Goal: Book appointment/travel/reservation

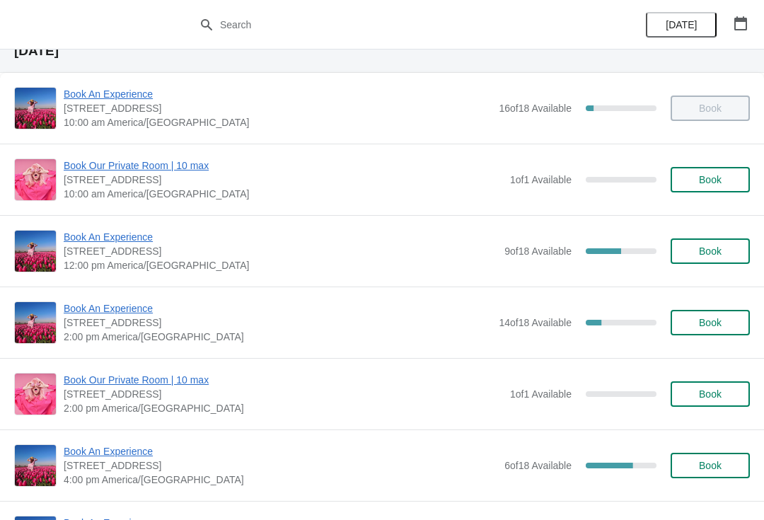
scroll to position [107, 0]
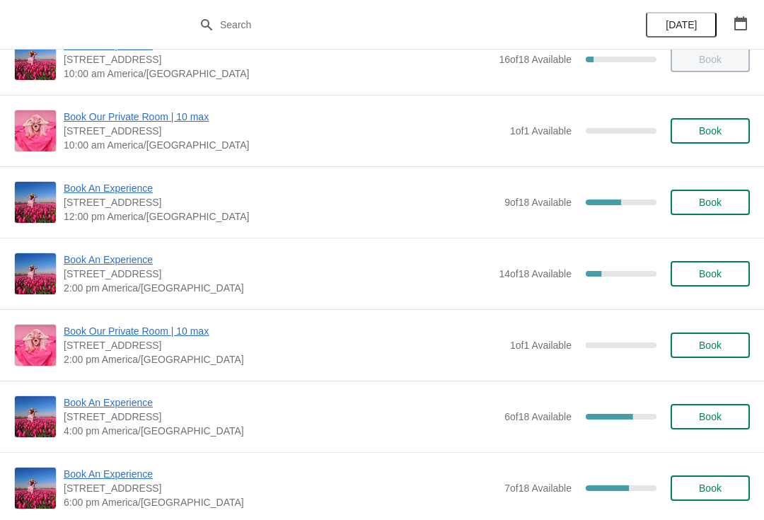
click at [95, 194] on span "Book An Experience" at bounding box center [281, 188] width 434 height 14
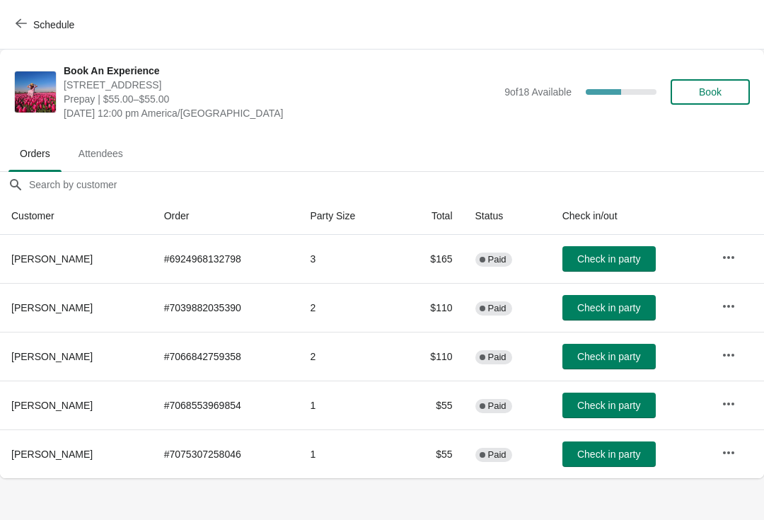
click at [595, 361] on span "Check in party" at bounding box center [608, 356] width 63 height 11
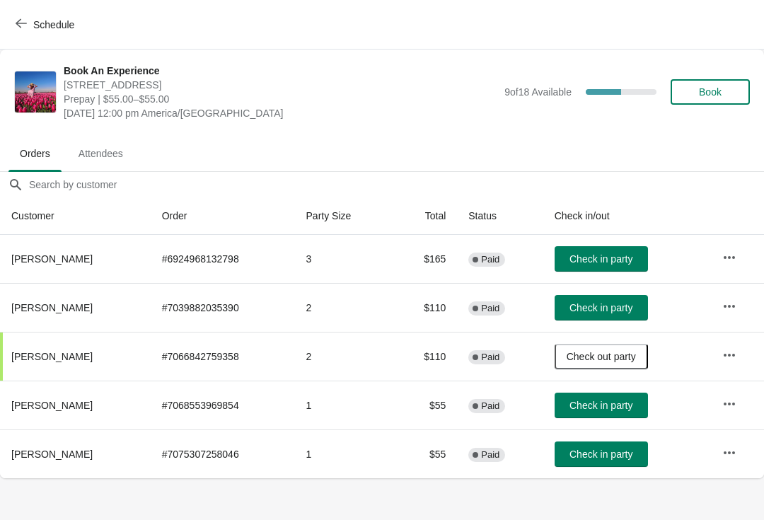
click at [23, 516] on body "Schedule Book An Experience 1815 North Milwaukee Avenue, Chicago, IL, USA Prepa…" at bounding box center [382, 260] width 764 height 520
click at [47, 30] on span "Schedule" at bounding box center [53, 24] width 41 height 11
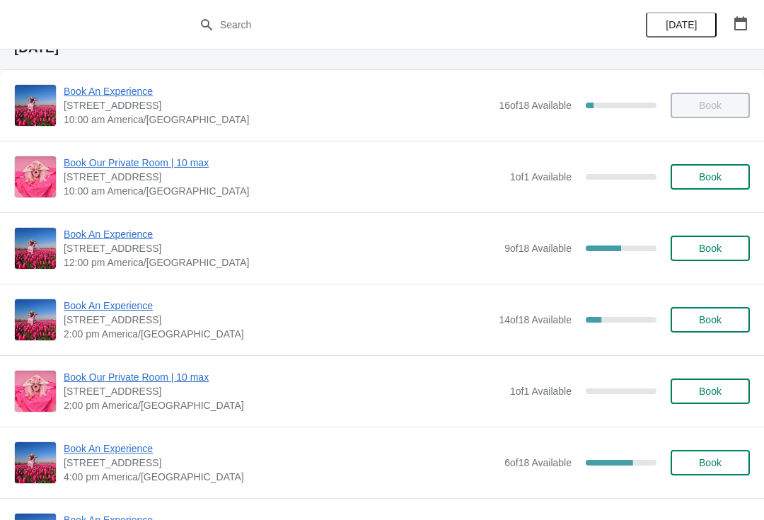
scroll to position [59, 0]
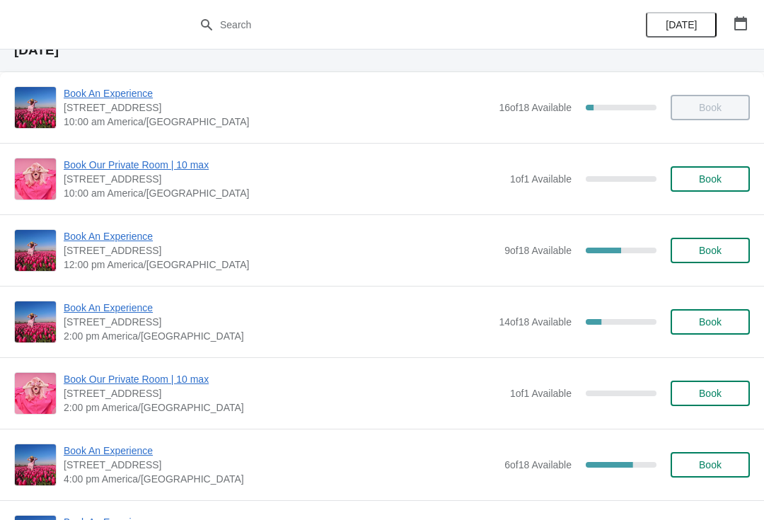
click at [147, 303] on span "Book An Experience" at bounding box center [278, 308] width 428 height 14
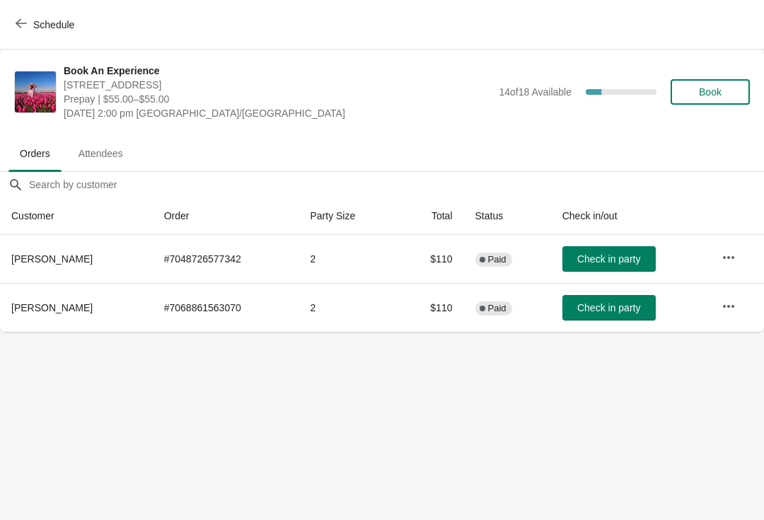
click at [50, 12] on button "Schedule" at bounding box center [46, 24] width 79 height 25
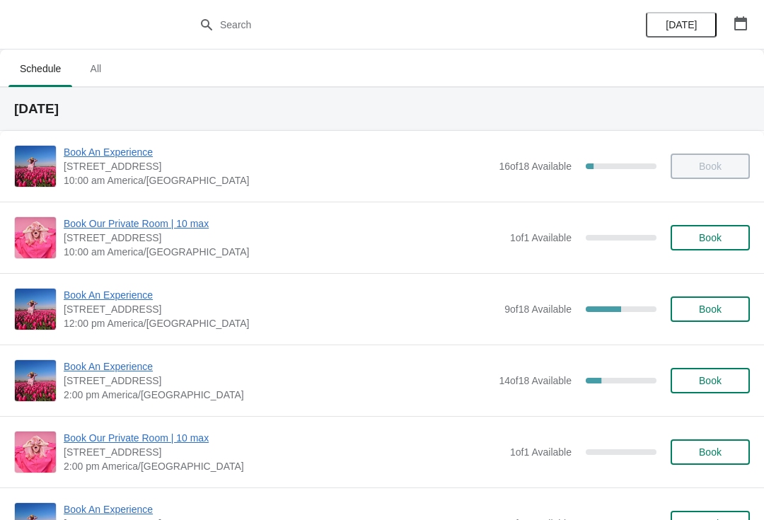
click at [295, 8] on div at bounding box center [382, 25] width 764 height 50
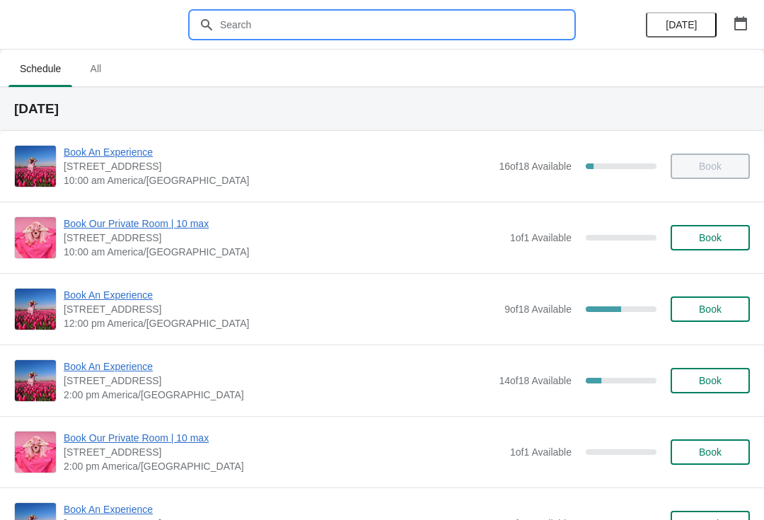
click at [294, 21] on input "text" at bounding box center [396, 24] width 354 height 25
type input "S"
click at [734, 25] on icon "button" at bounding box center [741, 23] width 14 height 14
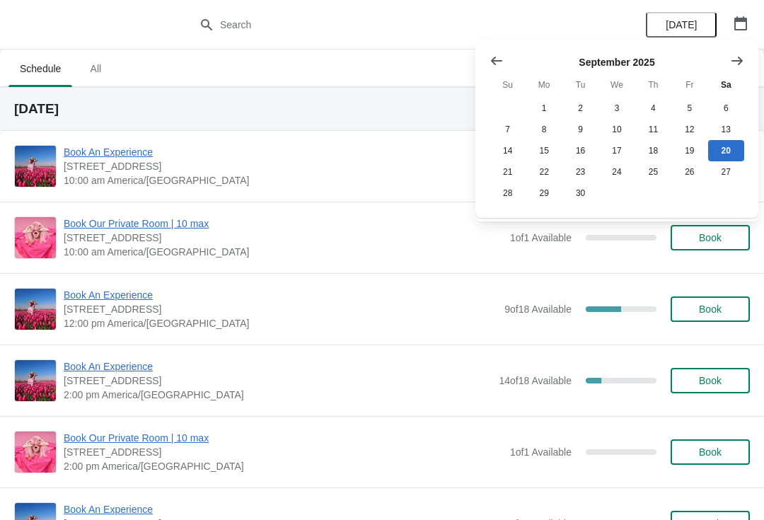
click at [736, 21] on icon "button" at bounding box center [740, 23] width 13 height 14
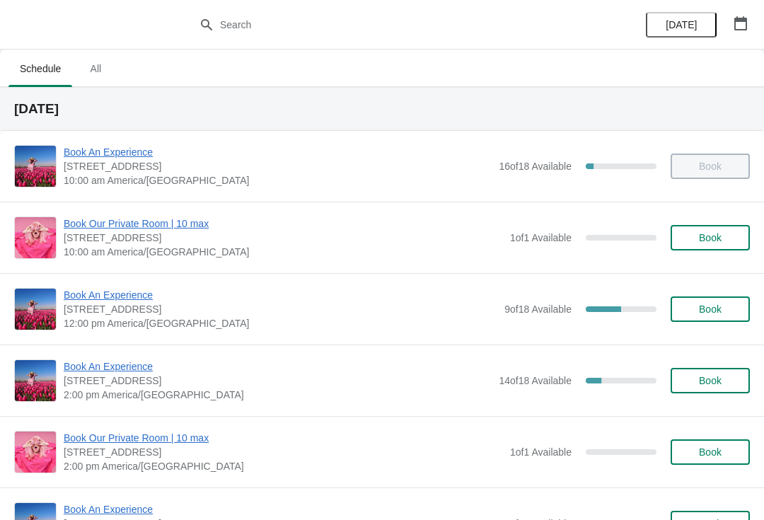
click at [736, 28] on icon "button" at bounding box center [741, 23] width 14 height 14
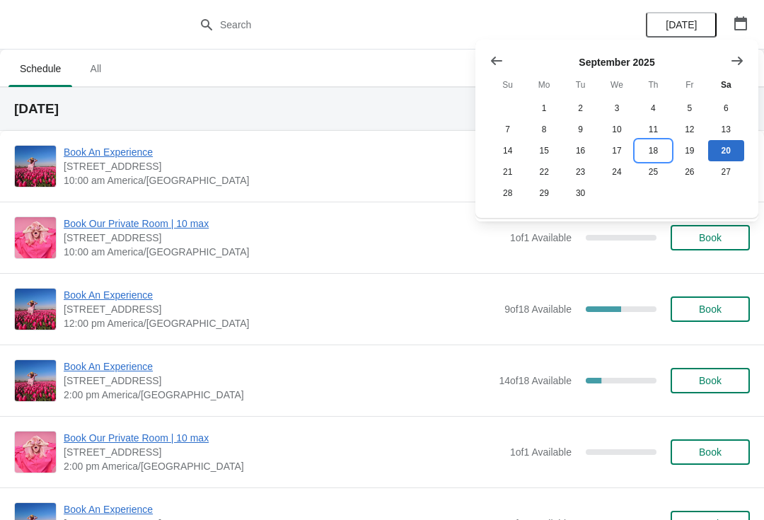
click at [647, 149] on button "18" at bounding box center [653, 150] width 36 height 21
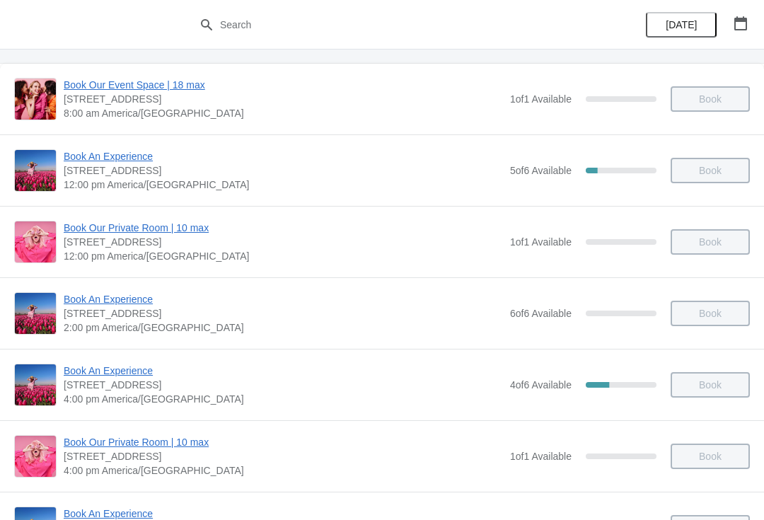
scroll to position [66, 0]
click at [132, 153] on span "Book An Experience" at bounding box center [283, 157] width 439 height 14
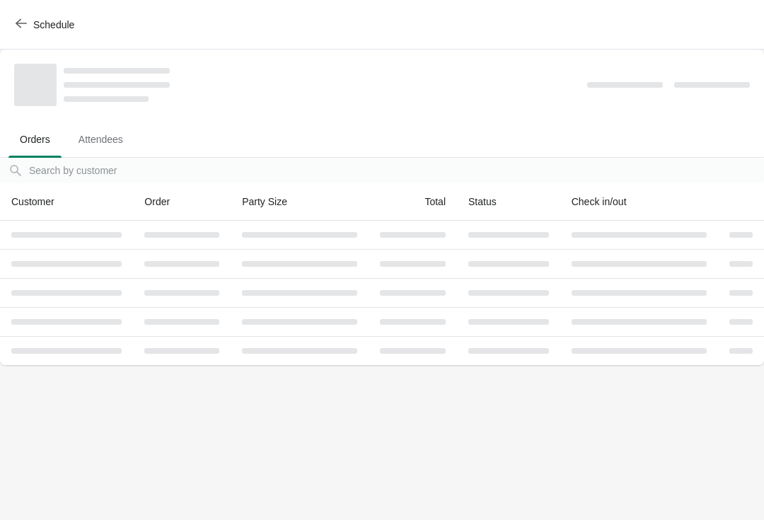
scroll to position [0, 0]
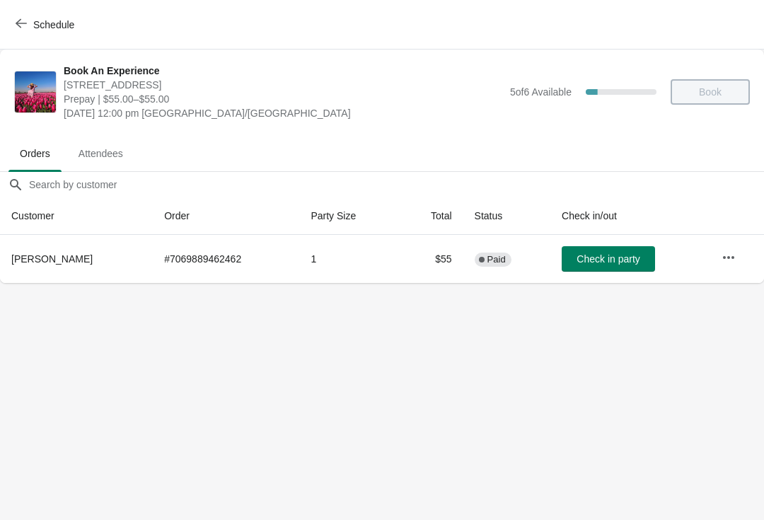
click at [722, 254] on button "button" at bounding box center [728, 257] width 25 height 25
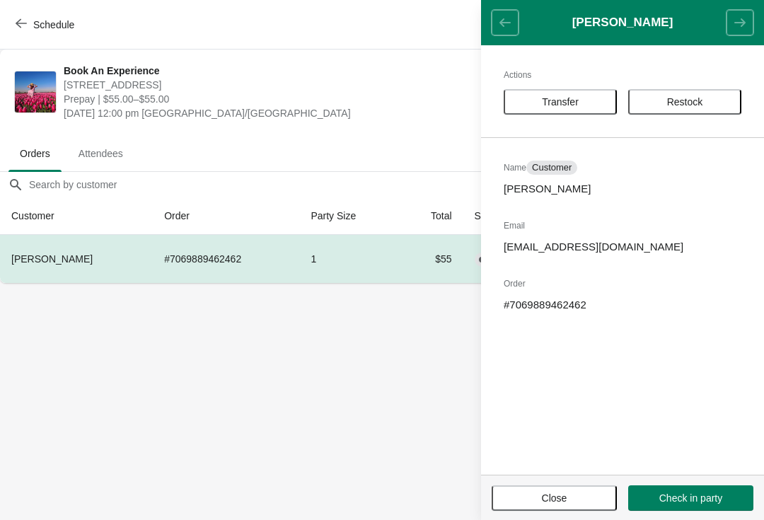
click at [564, 103] on span "Transfer" at bounding box center [560, 101] width 37 height 11
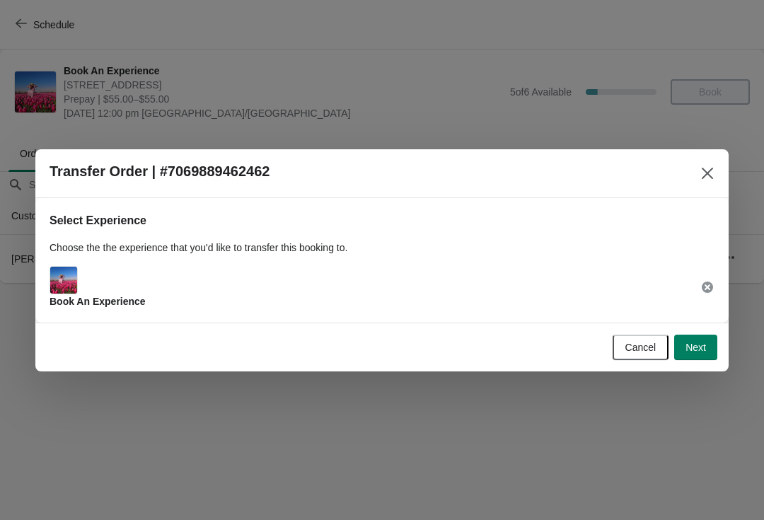
click at [693, 345] on span "Next" at bounding box center [695, 347] width 21 height 11
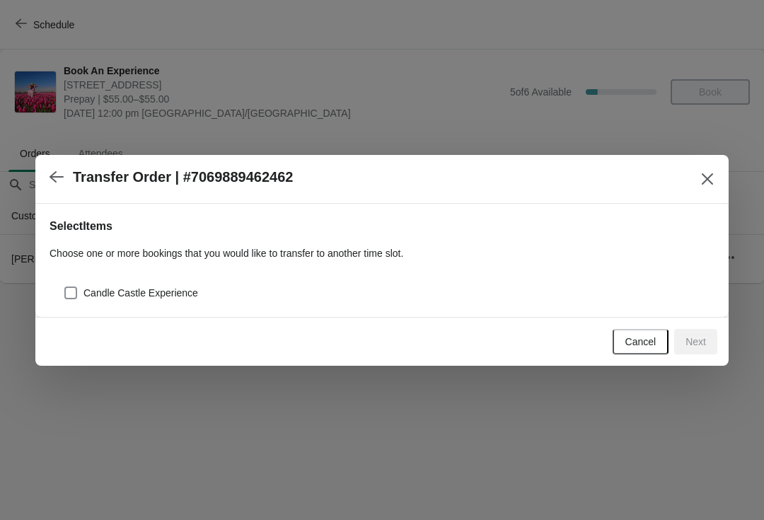
click at [158, 288] on span "Candle Castle Experience" at bounding box center [140, 293] width 115 height 14
click at [65, 287] on input "Candle Castle Experience" at bounding box center [64, 286] width 1 height 1
checkbox input "true"
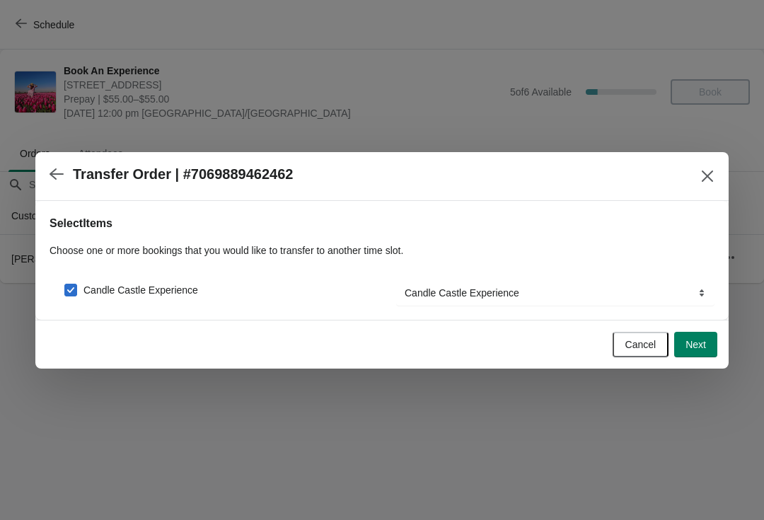
click at [710, 352] on button "Next" at bounding box center [695, 344] width 43 height 25
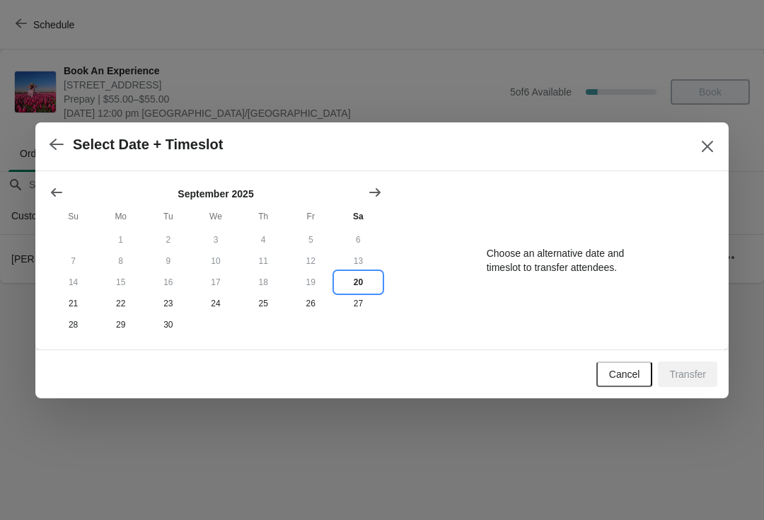
click at [362, 272] on button "20" at bounding box center [358, 282] width 47 height 21
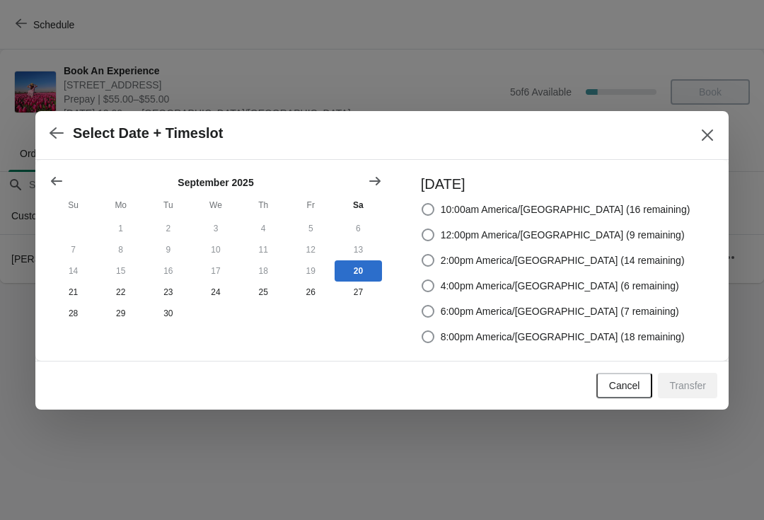
click at [608, 252] on label "2:00pm America/Chicago (14 remaining)" at bounding box center [553, 260] width 264 height 20
click at [422, 254] on input "2:00pm America/Chicago (14 remaining)" at bounding box center [422, 254] width 1 height 1
radio input "true"
click at [690, 380] on span "Transfer" at bounding box center [687, 385] width 37 height 11
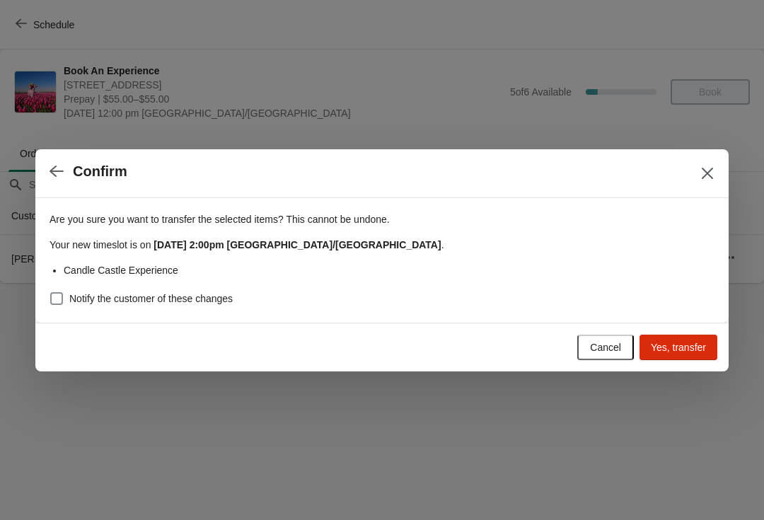
click at [221, 300] on span "Notify the customer of these changes" at bounding box center [150, 298] width 163 height 14
click at [51, 293] on input "Notify the customer of these changes" at bounding box center [50, 292] width 1 height 1
checkbox input "true"
click at [686, 336] on button "Yes, transfer" at bounding box center [678, 347] width 78 height 25
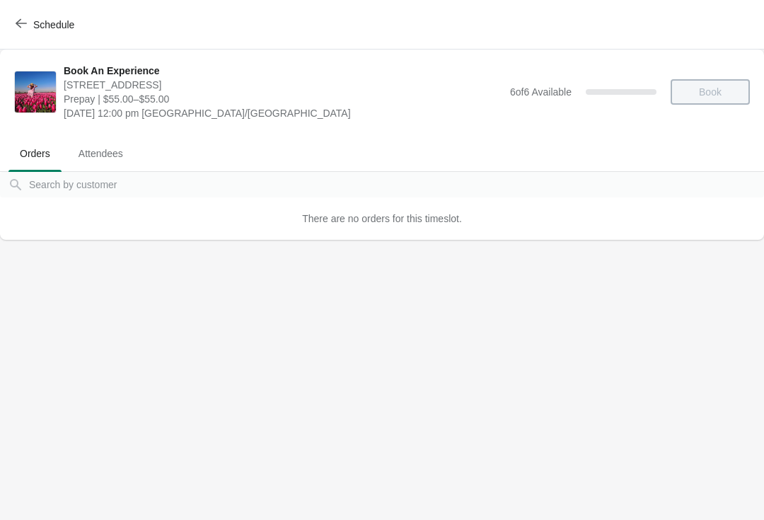
click at [40, 16] on button "Schedule" at bounding box center [46, 24] width 79 height 25
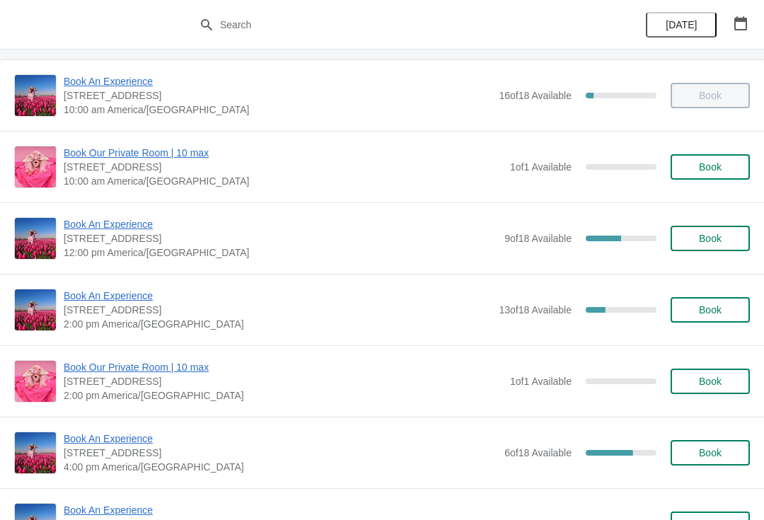
scroll to position [71, 0]
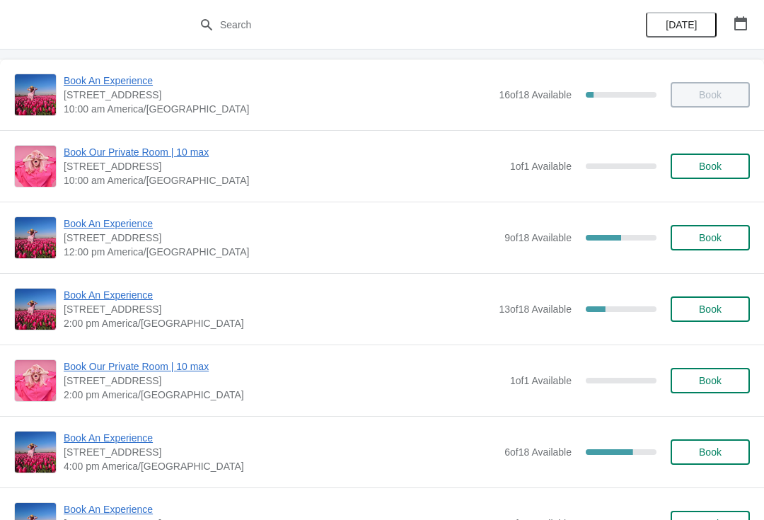
click at [105, 226] on span "Book An Experience" at bounding box center [281, 223] width 434 height 14
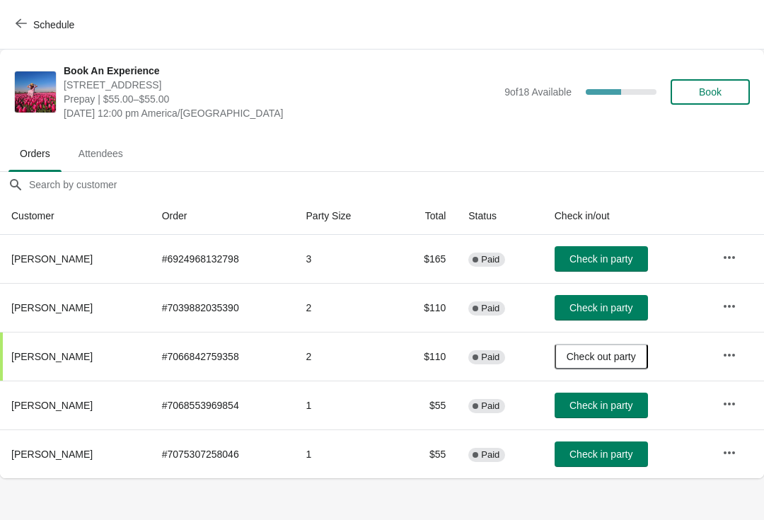
scroll to position [0, 0]
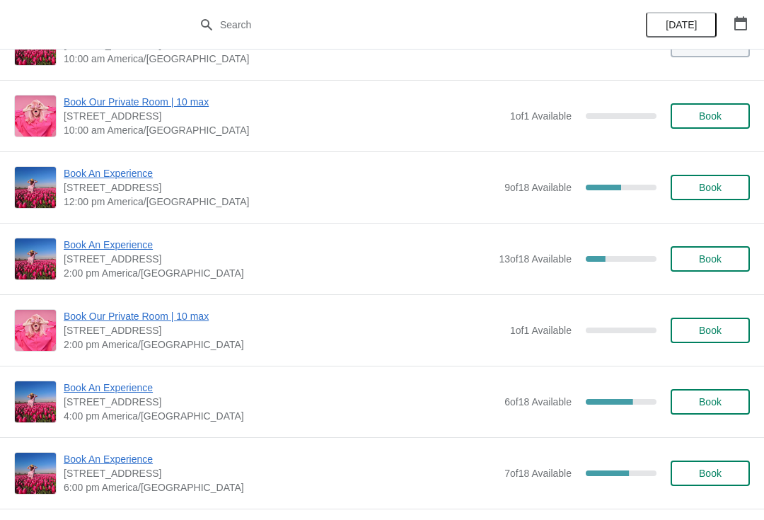
scroll to position [116, 0]
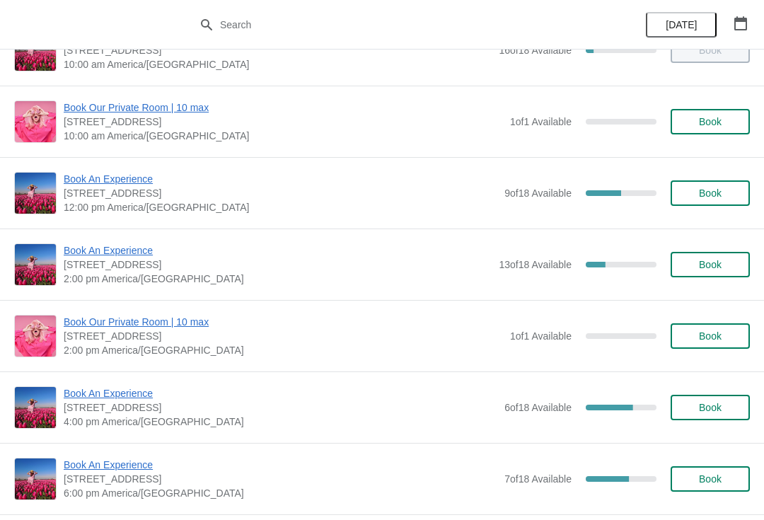
click at [108, 182] on span "Book An Experience" at bounding box center [281, 179] width 434 height 14
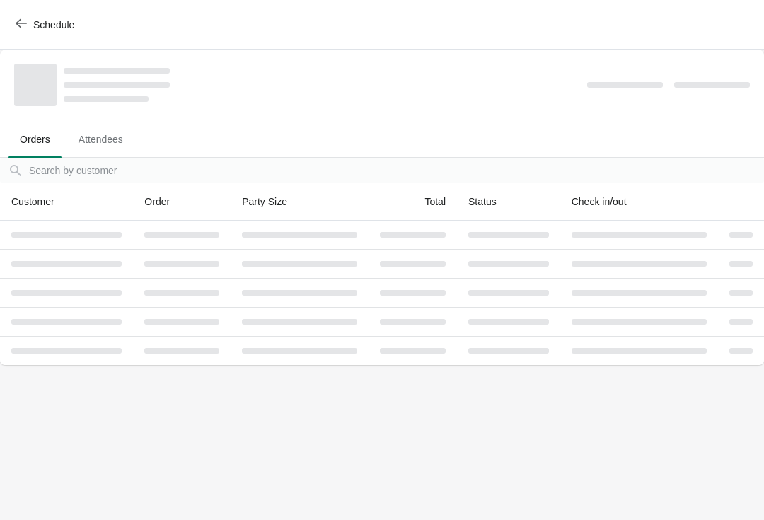
scroll to position [0, 0]
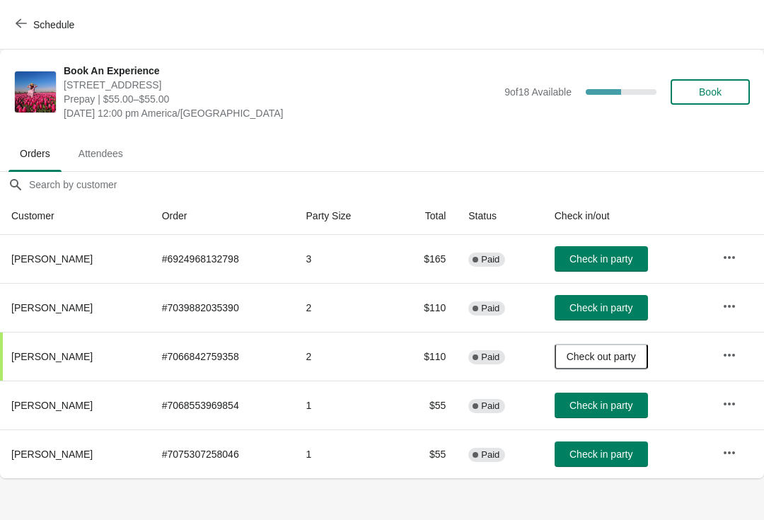
click at [732, 402] on icon "button" at bounding box center [729, 404] width 14 height 14
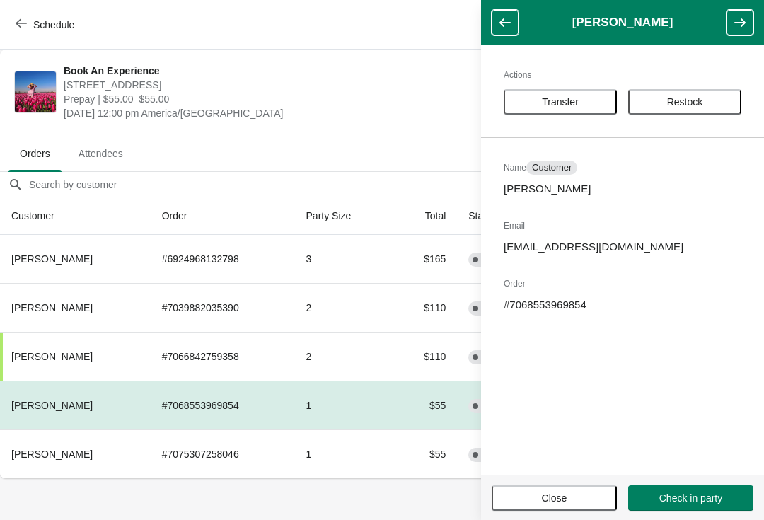
click at [586, 102] on span "Transfer" at bounding box center [560, 101] width 88 height 11
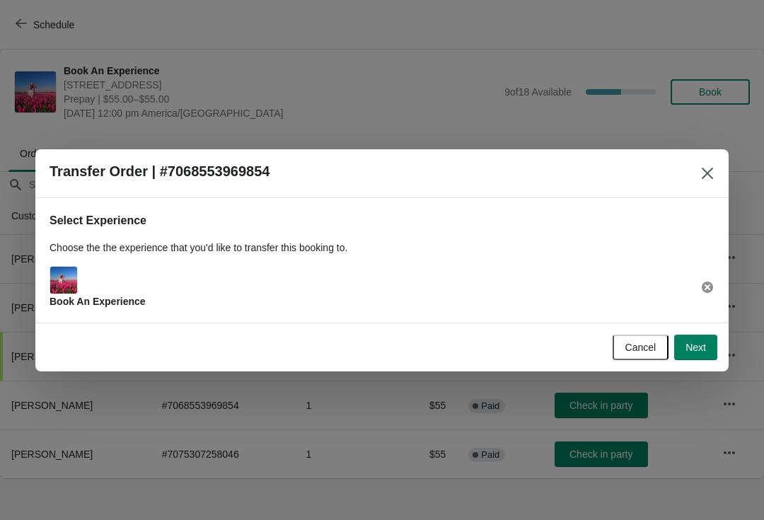
click at [702, 340] on button "Next" at bounding box center [695, 347] width 43 height 25
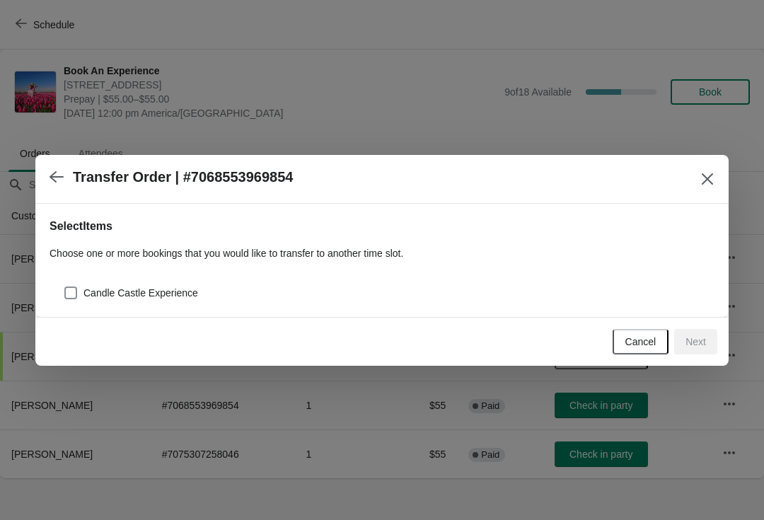
click at [159, 301] on label "Candle Castle Experience" at bounding box center [131, 293] width 134 height 20
click at [65, 287] on input "Candle Castle Experience" at bounding box center [64, 286] width 1 height 1
checkbox input "true"
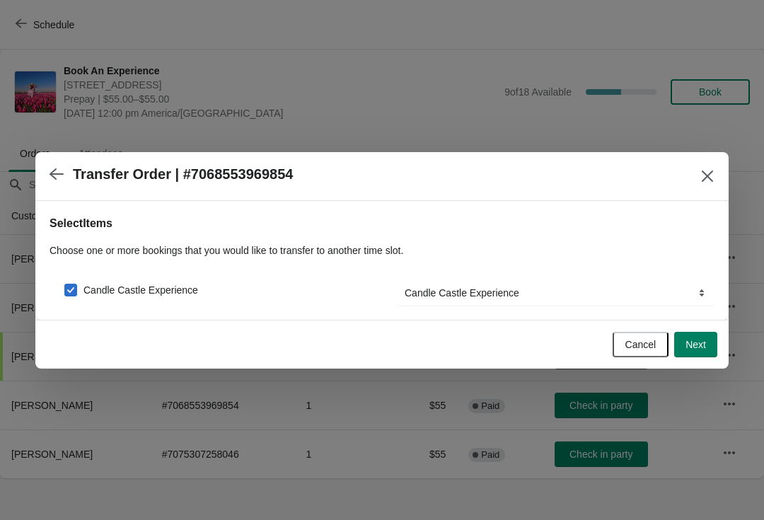
click at [698, 340] on span "Next" at bounding box center [695, 344] width 21 height 11
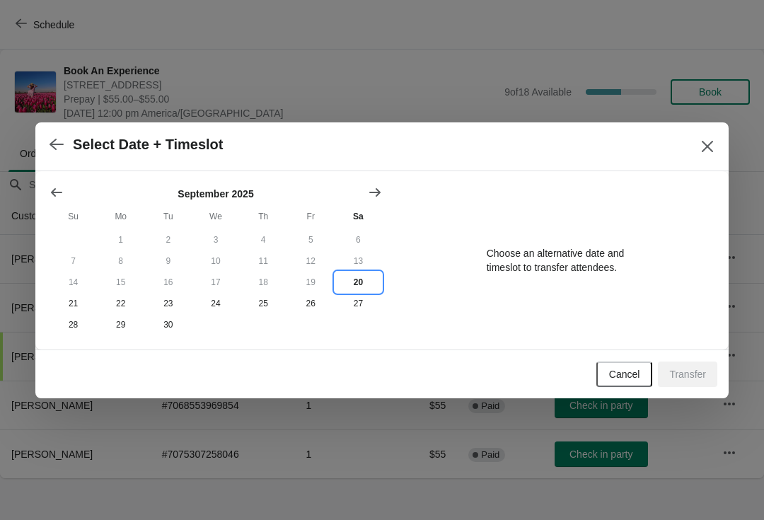
click at [357, 276] on button "20" at bounding box center [358, 282] width 47 height 21
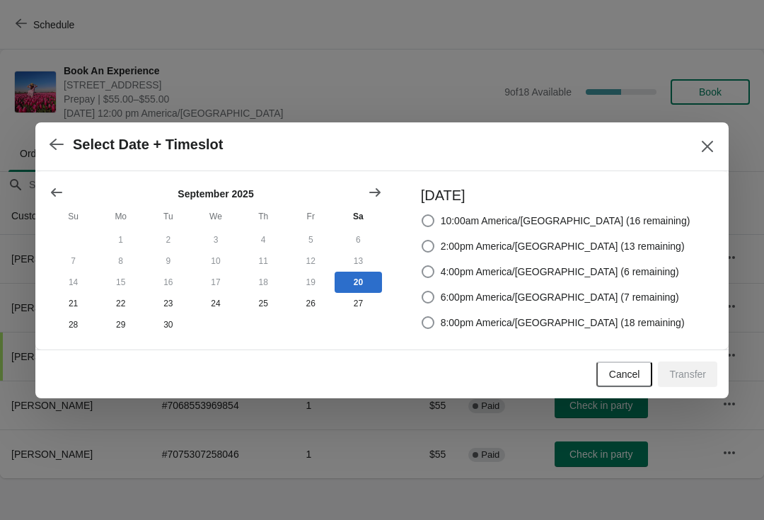
click at [609, 251] on label "2:00pm America/[GEOGRAPHIC_DATA] (13 remaining)" at bounding box center [553, 246] width 264 height 20
click at [422, 241] on input "2:00pm America/[GEOGRAPHIC_DATA] (13 remaining)" at bounding box center [422, 240] width 1 height 1
radio input "true"
click at [677, 366] on button "Transfer" at bounding box center [687, 373] width 59 height 25
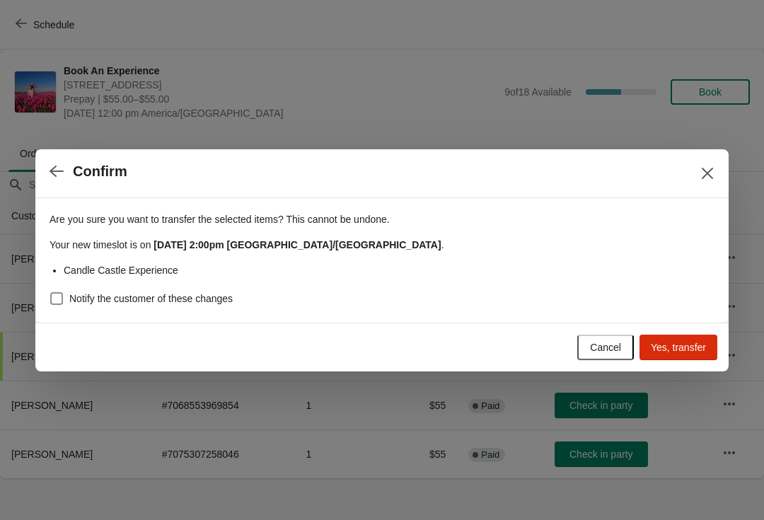
click at [274, 291] on div "Notify the customer of these changes" at bounding box center [382, 299] width 665 height 20
click at [208, 294] on span "Notify the customer of these changes" at bounding box center [150, 298] width 163 height 14
click at [51, 293] on input "Notify the customer of these changes" at bounding box center [50, 292] width 1 height 1
checkbox input "true"
click at [688, 337] on button "Yes, transfer" at bounding box center [678, 347] width 78 height 25
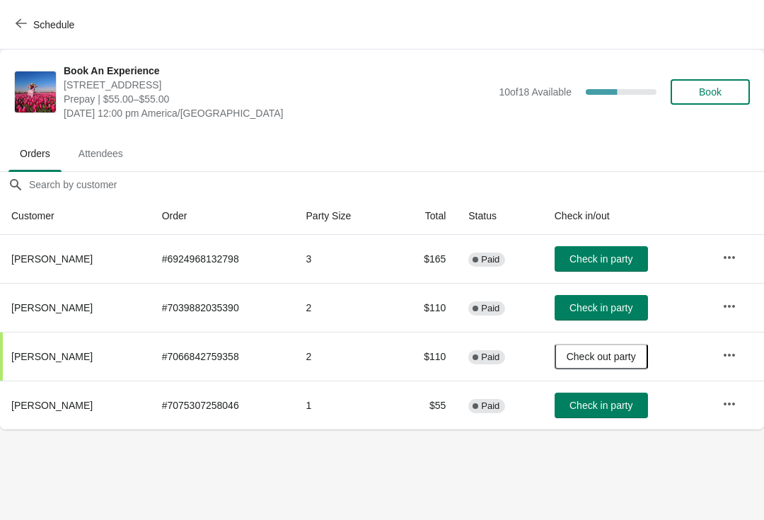
click at [719, 403] on button "button" at bounding box center [729, 403] width 25 height 25
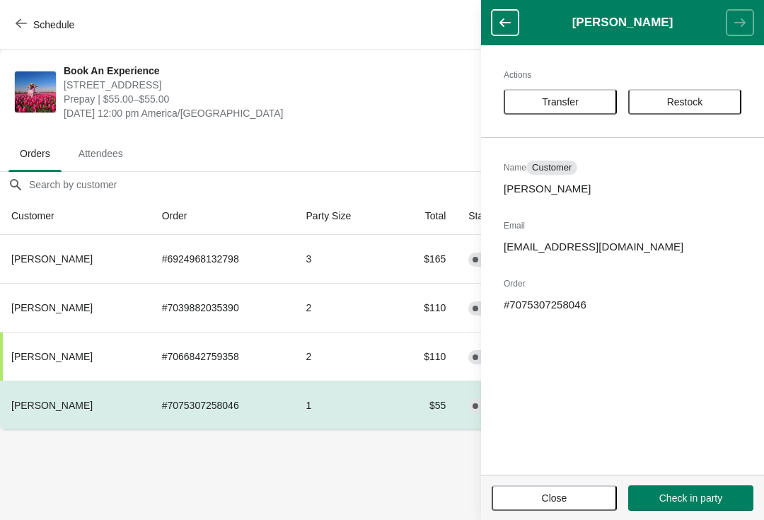
click at [579, 97] on span "Transfer" at bounding box center [560, 101] width 37 height 11
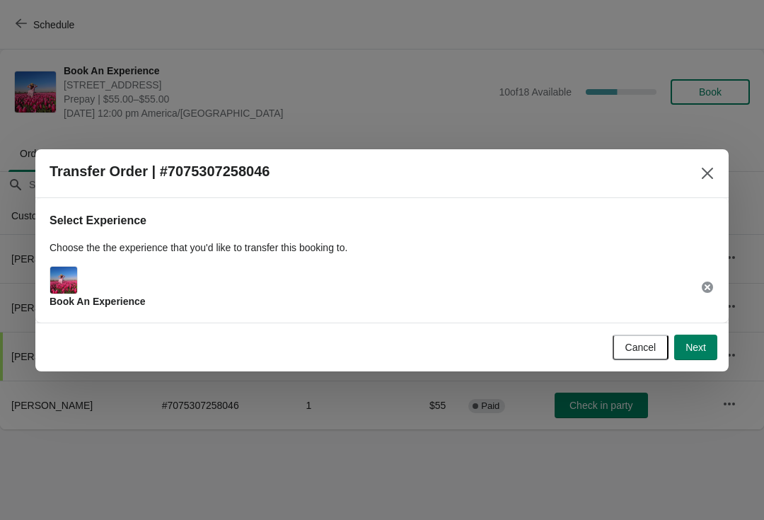
click at [705, 348] on span "Next" at bounding box center [695, 347] width 21 height 11
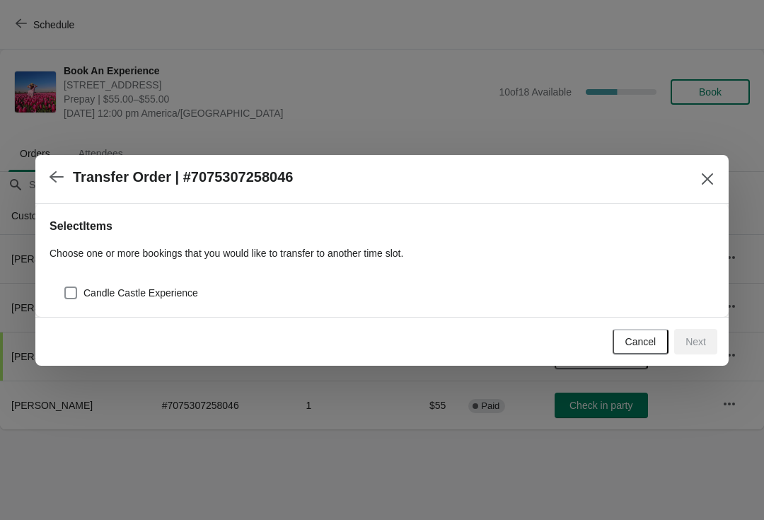
click at [175, 288] on span "Candle Castle Experience" at bounding box center [140, 293] width 115 height 14
click at [65, 287] on input "Candle Castle Experience" at bounding box center [64, 286] width 1 height 1
checkbox input "true"
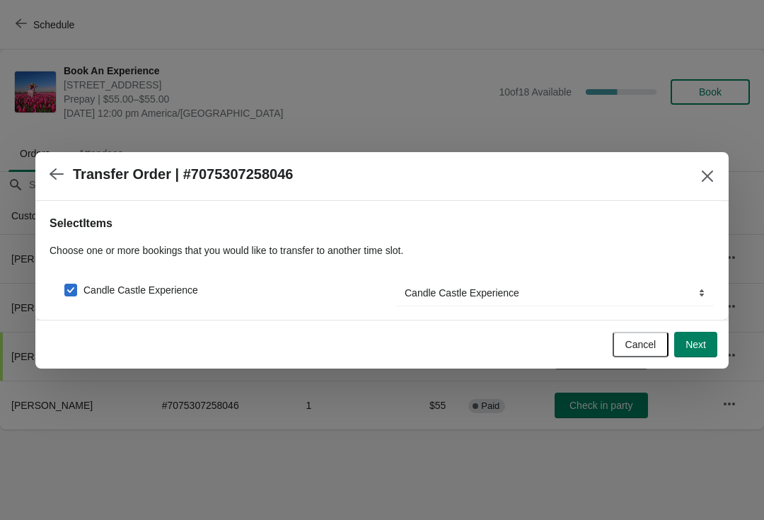
click at [712, 346] on button "Next" at bounding box center [695, 344] width 43 height 25
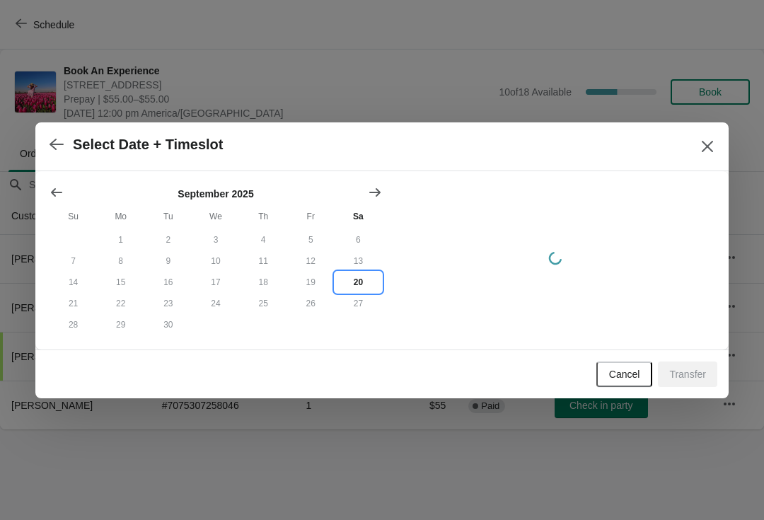
click at [356, 282] on button "20" at bounding box center [358, 282] width 47 height 21
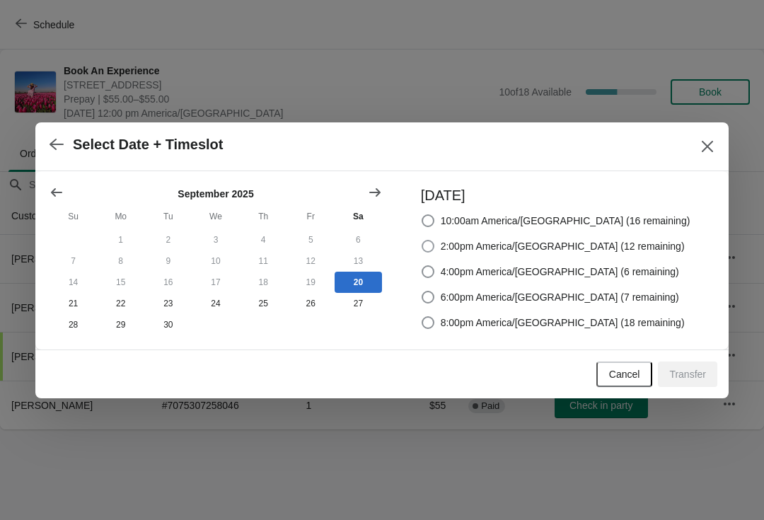
click at [611, 246] on span "2:00pm America/[GEOGRAPHIC_DATA] (12 remaining)" at bounding box center [563, 246] width 244 height 14
click at [422, 241] on input "2:00pm America/[GEOGRAPHIC_DATA] (12 remaining)" at bounding box center [422, 240] width 1 height 1
radio input "true"
click at [702, 369] on span "Transfer" at bounding box center [687, 374] width 37 height 11
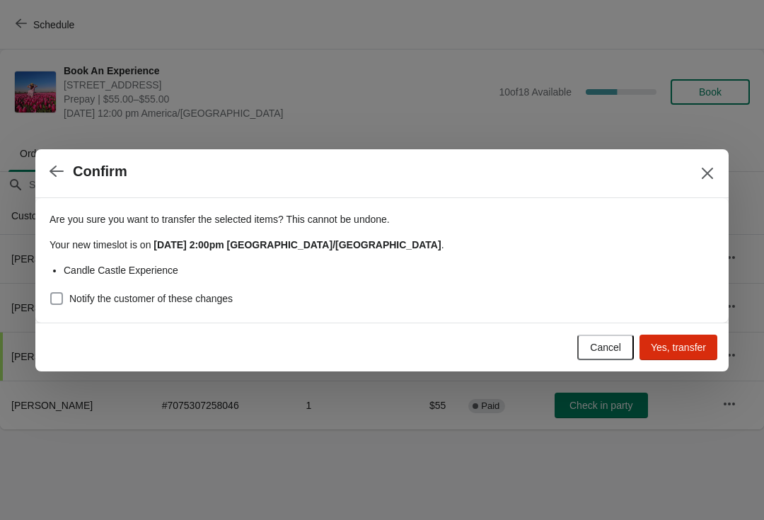
click at [204, 300] on span "Notify the customer of these changes" at bounding box center [150, 298] width 163 height 14
click at [51, 293] on input "Notify the customer of these changes" at bounding box center [50, 292] width 1 height 1
checkbox input "true"
click at [700, 345] on span "Yes, transfer" at bounding box center [678, 347] width 55 height 11
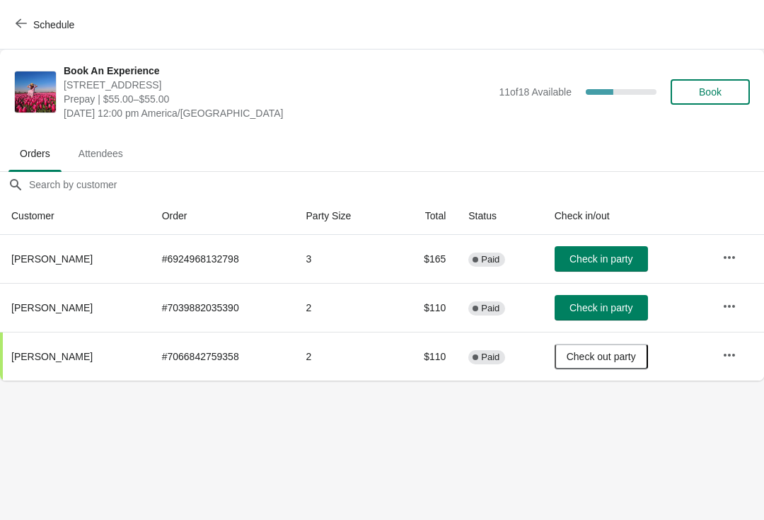
click at [16, 27] on icon "button" at bounding box center [21, 23] width 11 height 11
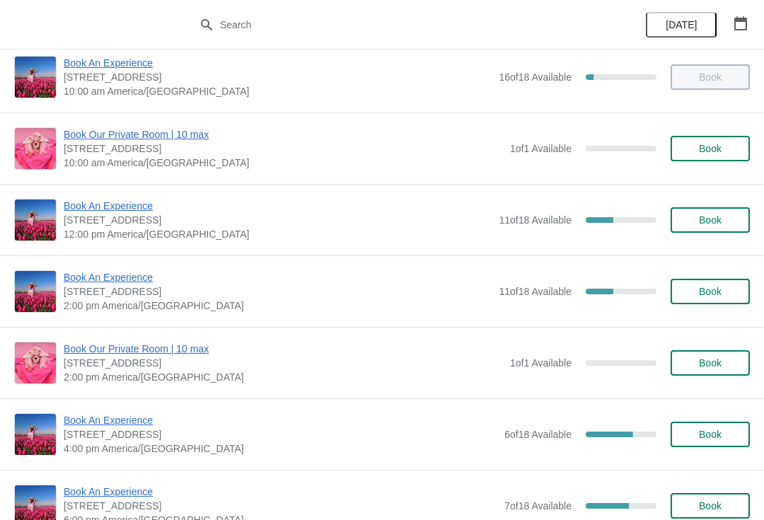
scroll to position [91, 0]
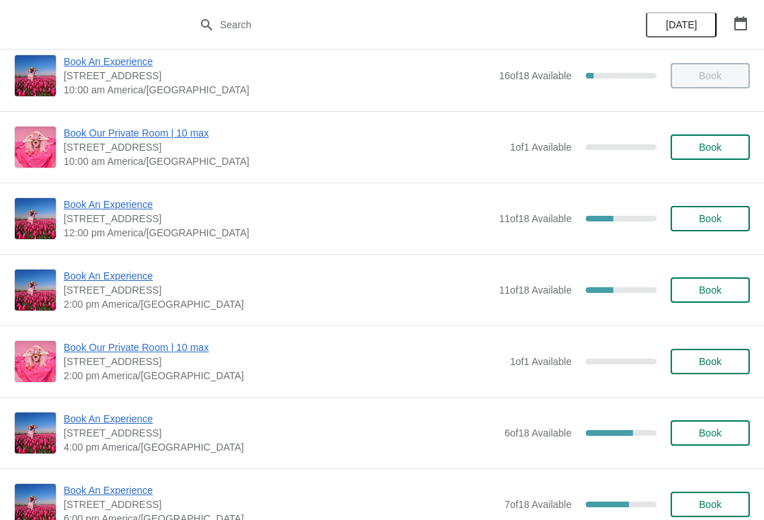
click at [86, 202] on span "Book An Experience" at bounding box center [278, 204] width 428 height 14
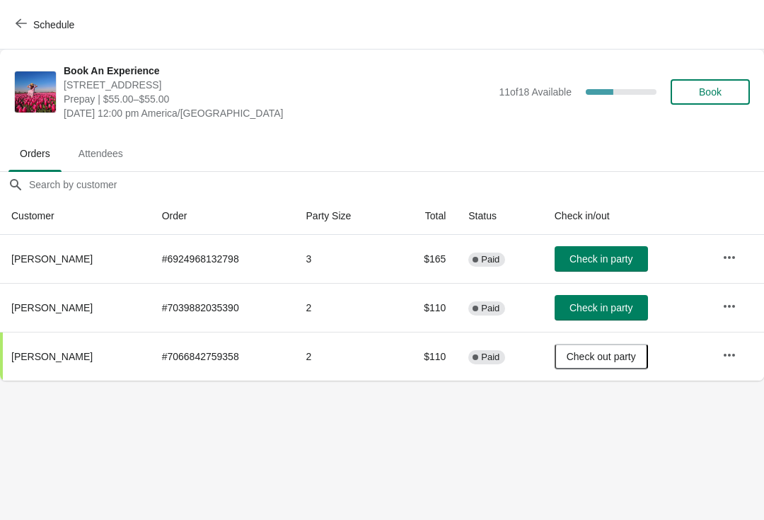
click at [601, 265] on span "Check in party" at bounding box center [600, 258] width 63 height 11
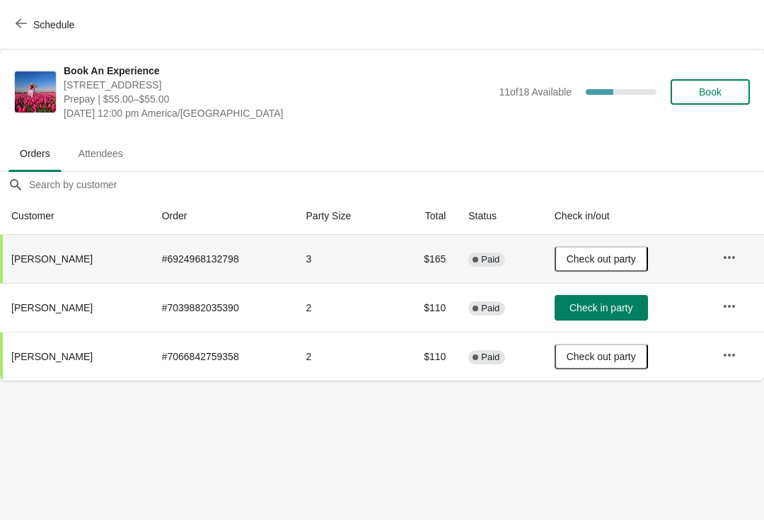
click at [28, 23] on span "Schedule" at bounding box center [46, 24] width 56 height 13
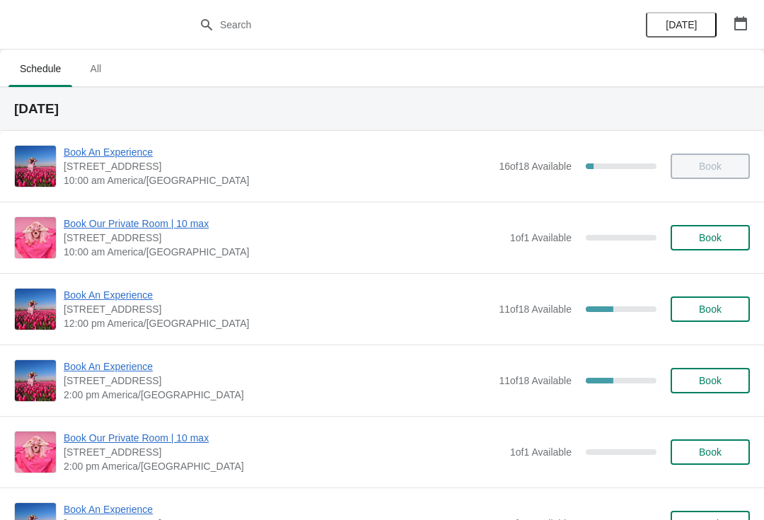
click at [751, 18] on button "button" at bounding box center [740, 23] width 25 height 25
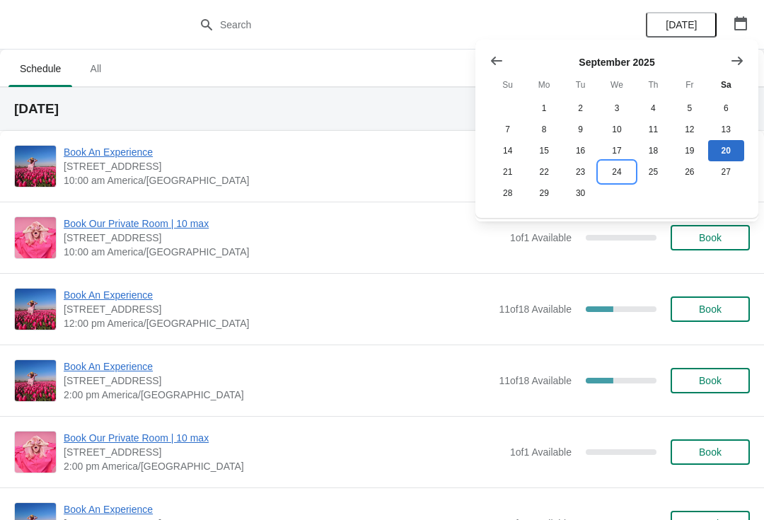
click at [619, 173] on button "24" at bounding box center [616, 171] width 36 height 21
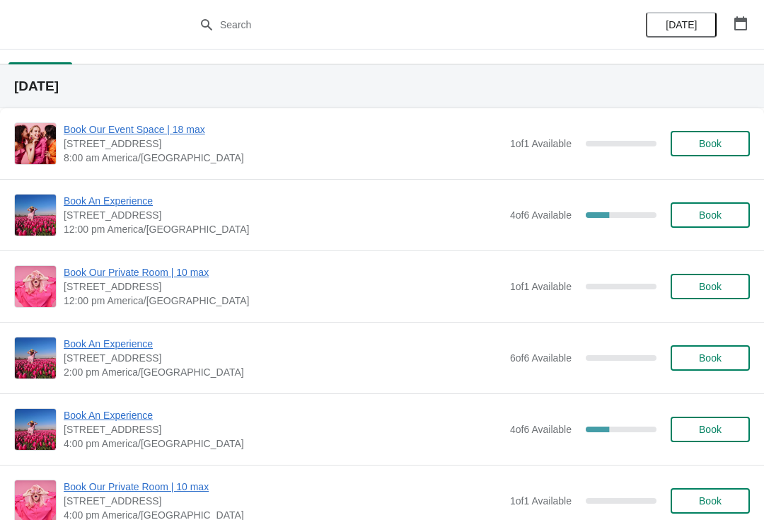
scroll to position [24, 0]
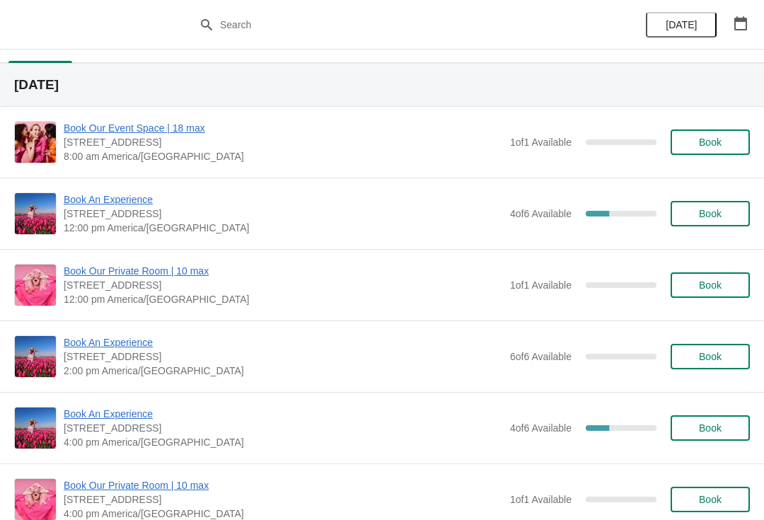
click at [86, 197] on span "Book An Experience" at bounding box center [283, 199] width 439 height 14
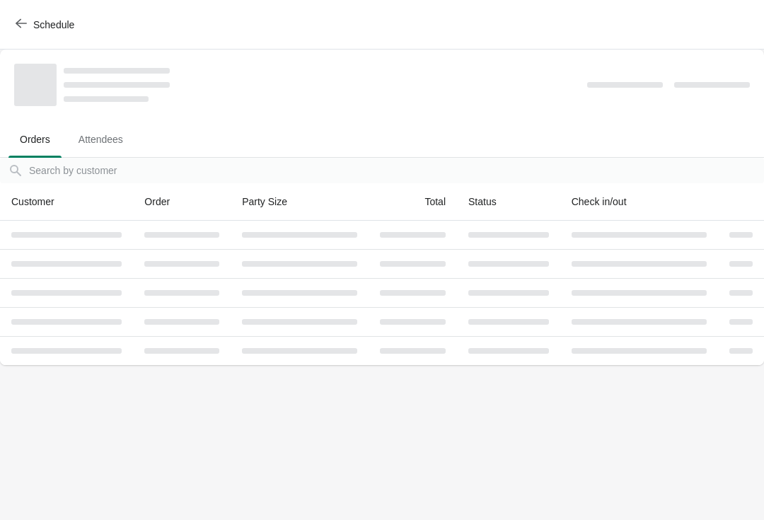
scroll to position [0, 0]
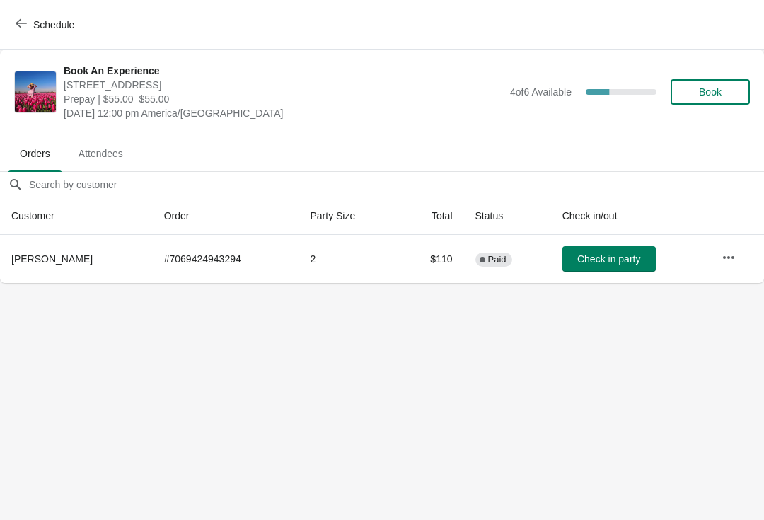
click at [728, 241] on td at bounding box center [737, 259] width 54 height 48
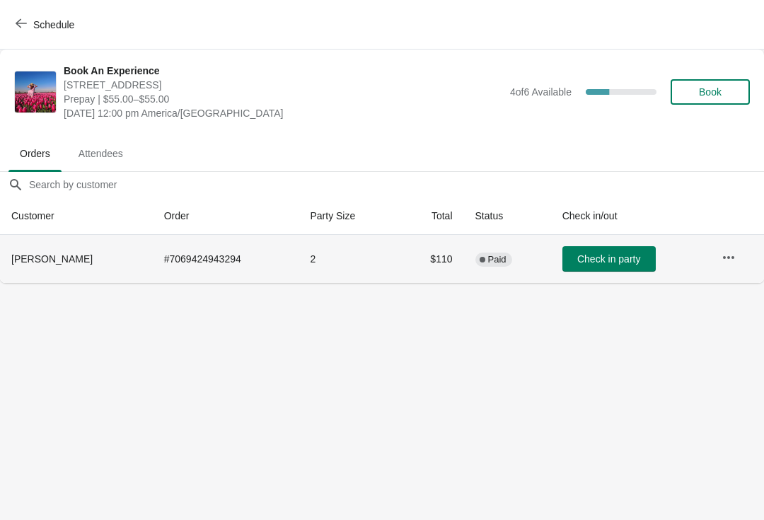
click at [731, 262] on icon "button" at bounding box center [729, 257] width 14 height 14
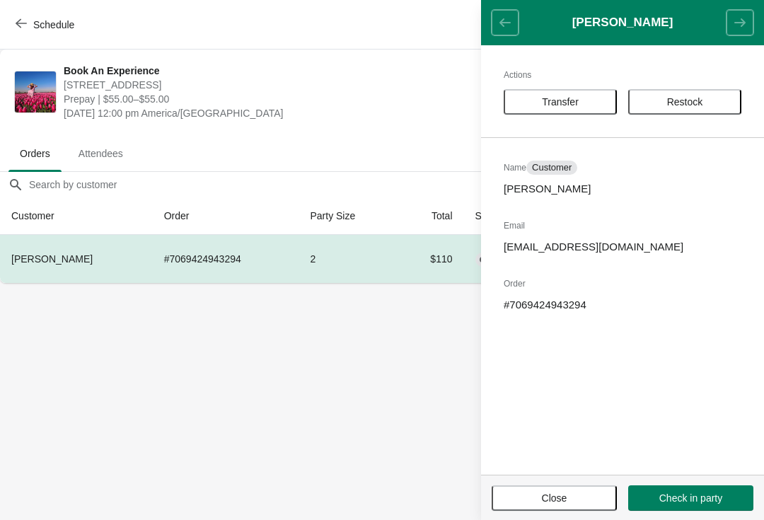
click at [555, 103] on span "Transfer" at bounding box center [560, 101] width 37 height 11
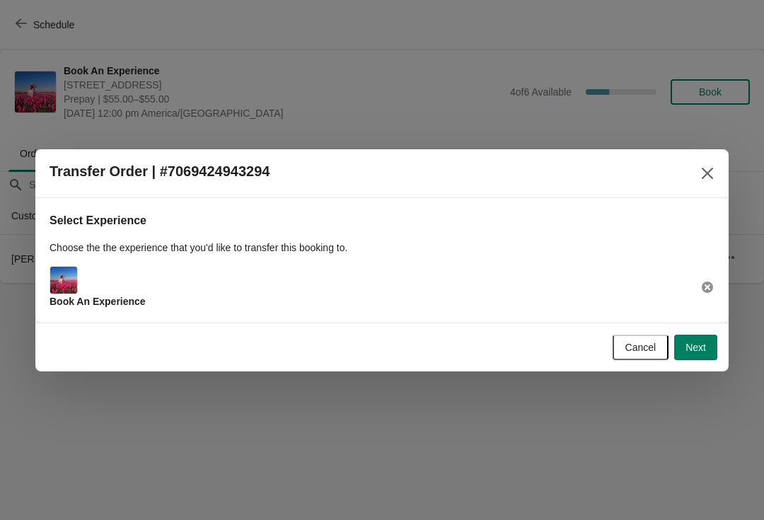
click at [698, 336] on button "Next" at bounding box center [695, 347] width 43 height 25
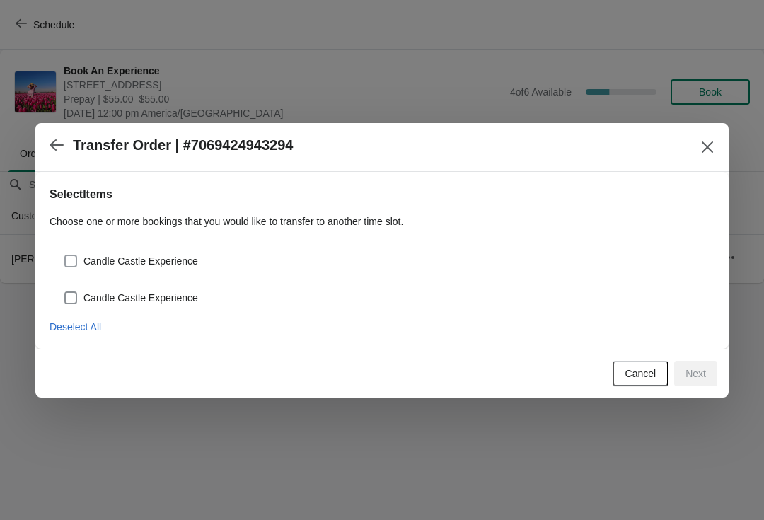
click at [66, 288] on label "Candle Castle Experience" at bounding box center [131, 298] width 134 height 20
click at [65, 291] on input "Candle Castle Experience" at bounding box center [64, 291] width 1 height 1
checkbox input "true"
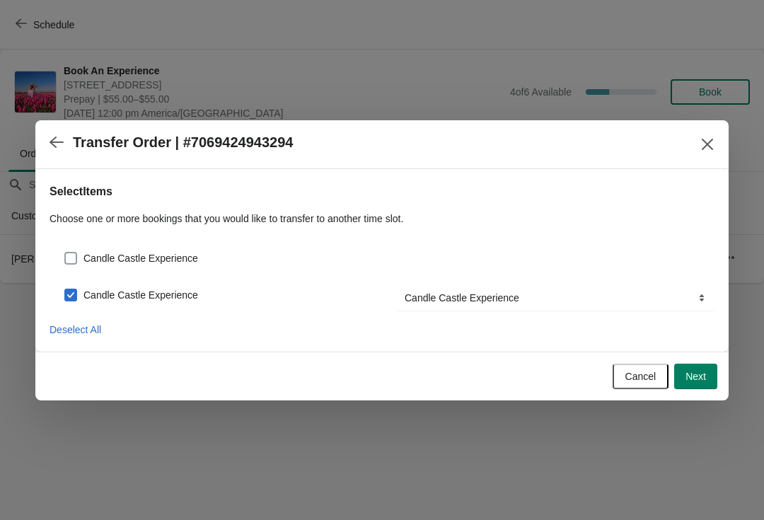
click at [80, 251] on label "Candle Castle Experience" at bounding box center [131, 258] width 134 height 20
click at [65, 252] on input "Candle Castle Experience" at bounding box center [64, 252] width 1 height 1
checkbox input "true"
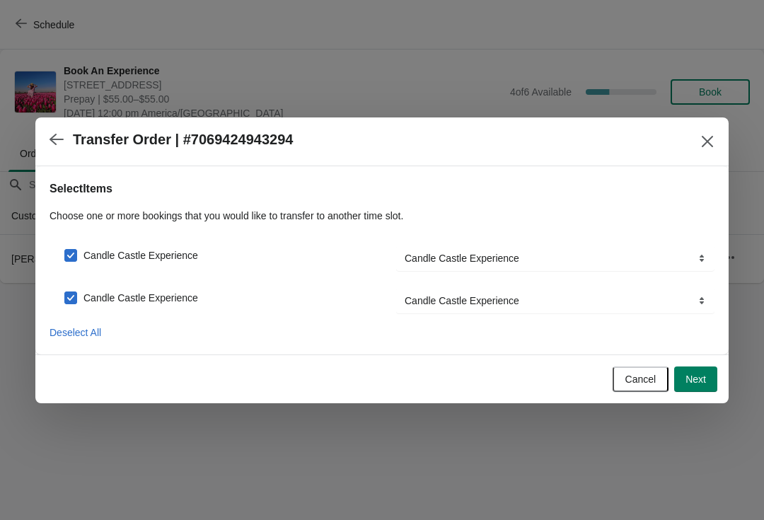
click at [705, 381] on span "Next" at bounding box center [695, 378] width 21 height 11
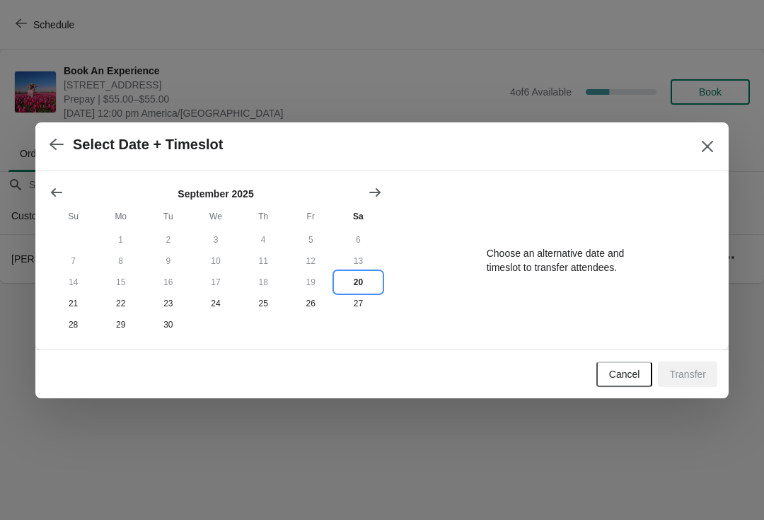
click at [359, 281] on button "20" at bounding box center [358, 282] width 47 height 21
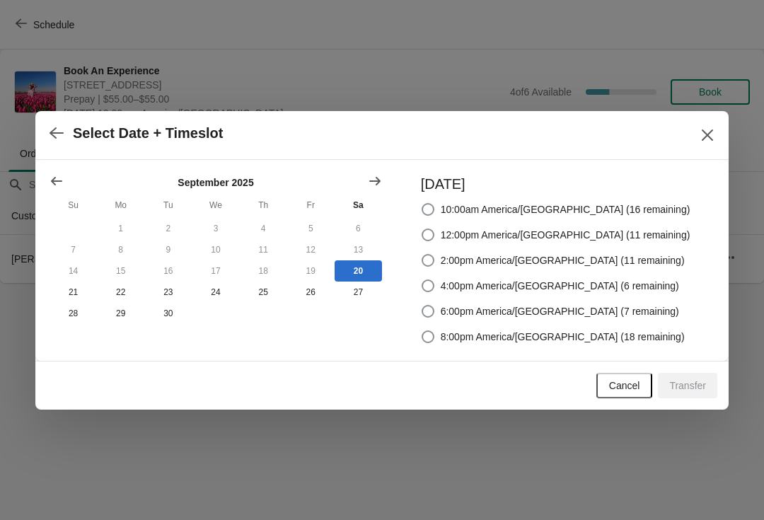
click at [452, 244] on label "12:00pm America/[GEOGRAPHIC_DATA] (11 remaining)" at bounding box center [556, 235] width 270 height 20
click at [422, 229] on input "12:00pm America/[GEOGRAPHIC_DATA] (11 remaining)" at bounding box center [422, 228] width 1 height 1
radio input "true"
click at [692, 381] on span "Transfer" at bounding box center [687, 385] width 37 height 11
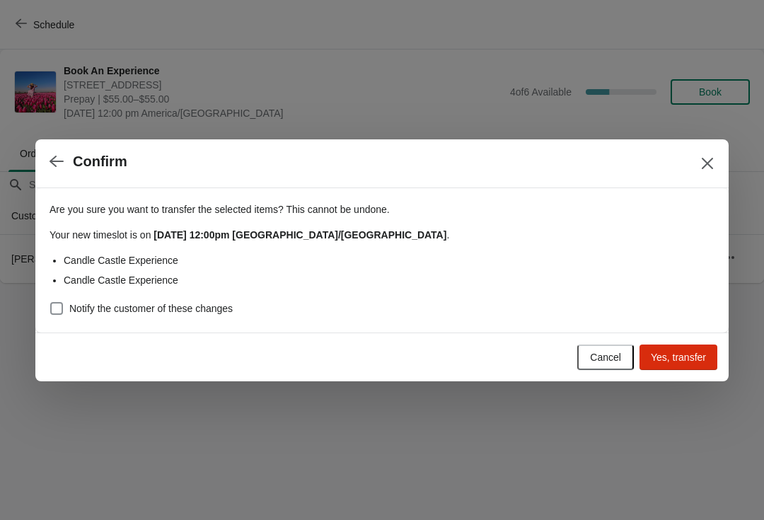
click at [44, 303] on div "Are you sure you want to transfer the selected items ? This cannot be undone. Y…" at bounding box center [381, 260] width 693 height 144
click at [60, 309] on span at bounding box center [56, 308] width 13 height 13
click at [51, 303] on input "Notify the customer of these changes" at bounding box center [50, 302] width 1 height 1
checkbox input "true"
click at [699, 357] on span "Yes, transfer" at bounding box center [678, 357] width 55 height 11
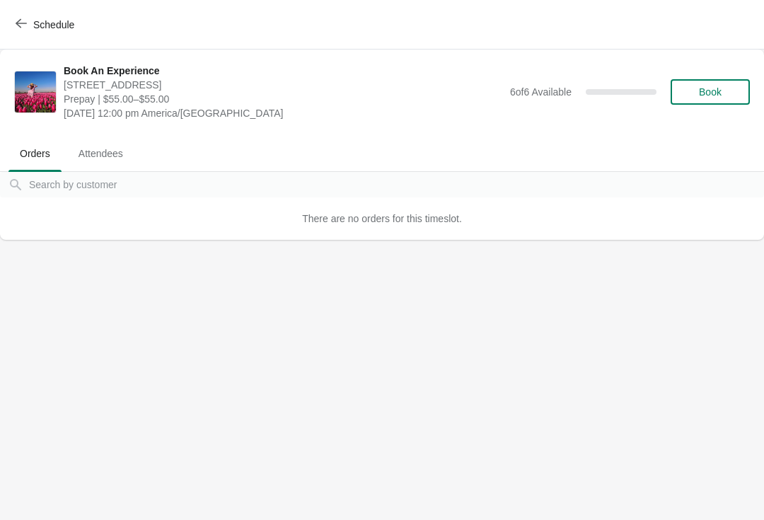
click at [23, 30] on span "button" at bounding box center [21, 24] width 11 height 13
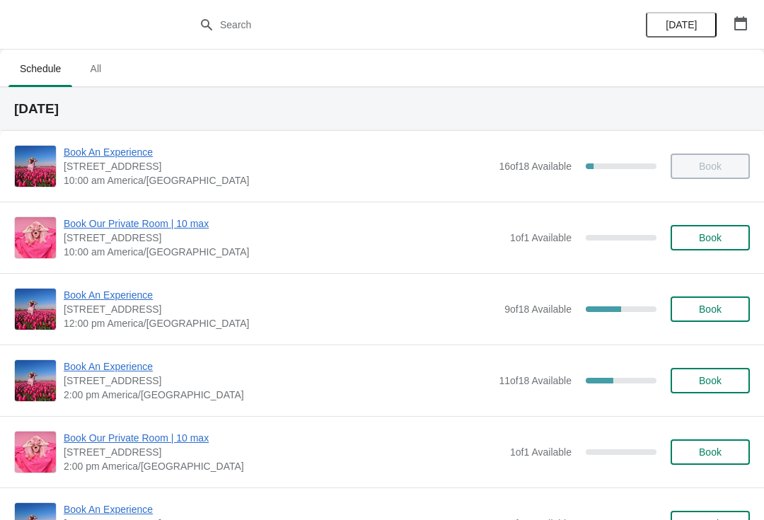
click at [110, 309] on span "[STREET_ADDRESS]" at bounding box center [281, 309] width 434 height 14
click at [93, 296] on span "Book An Experience" at bounding box center [281, 295] width 434 height 14
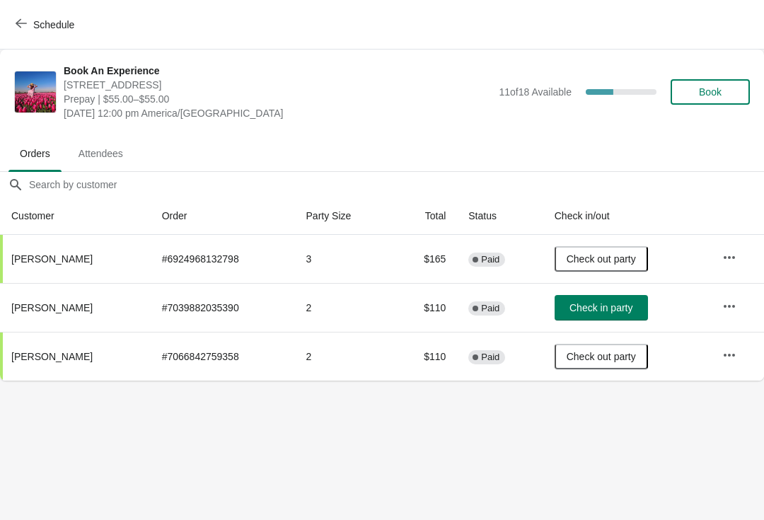
click at [33, 51] on div "Book An Experience [STREET_ADDRESS] Prepay | $55.00–$55.00 [DATE] 12:00 pm [GEO…" at bounding box center [382, 92] width 764 height 85
click at [13, 35] on button "Schedule" at bounding box center [46, 24] width 79 height 25
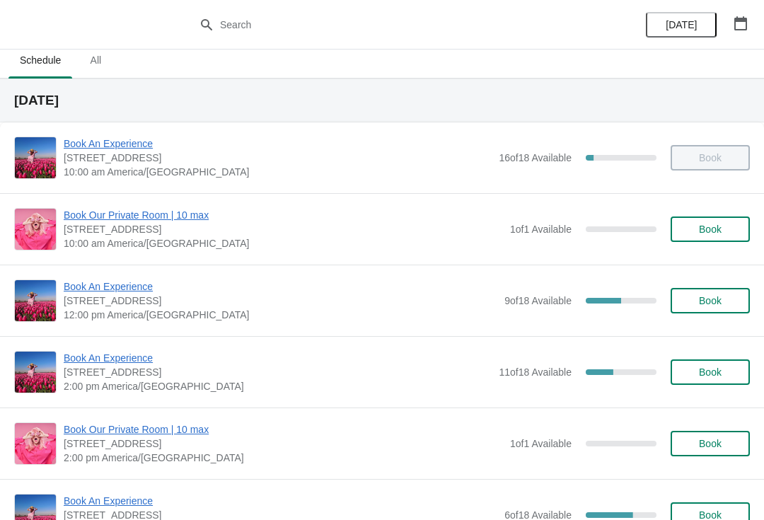
scroll to position [16, 0]
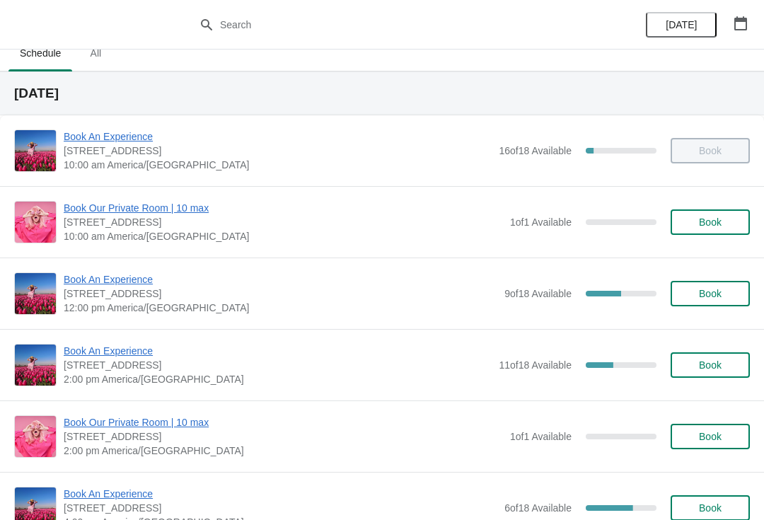
click at [100, 275] on span "Book An Experience" at bounding box center [281, 279] width 434 height 14
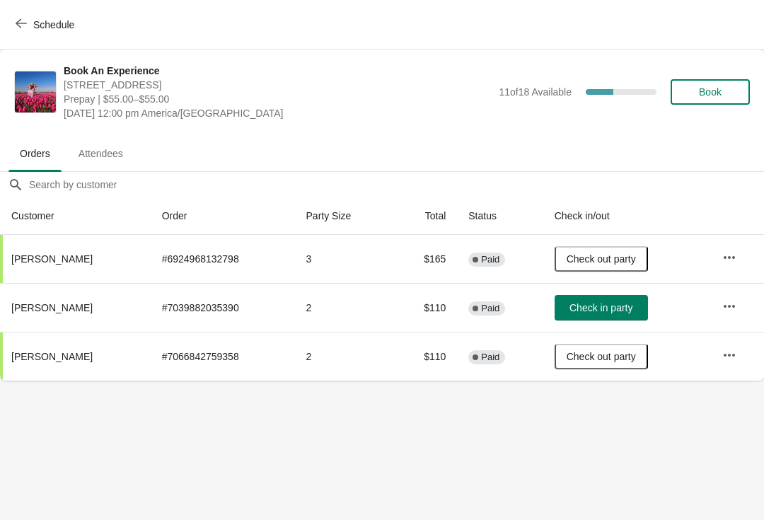
scroll to position [0, 0]
click at [20, 35] on button "Schedule" at bounding box center [46, 24] width 79 height 25
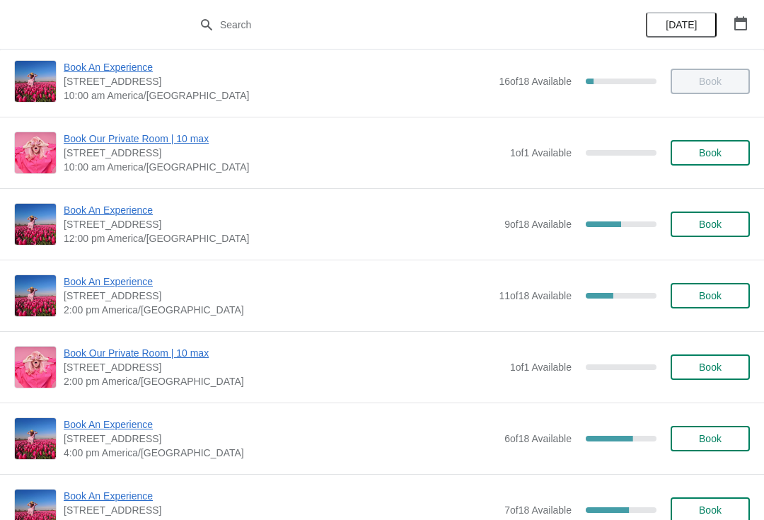
scroll to position [92, 0]
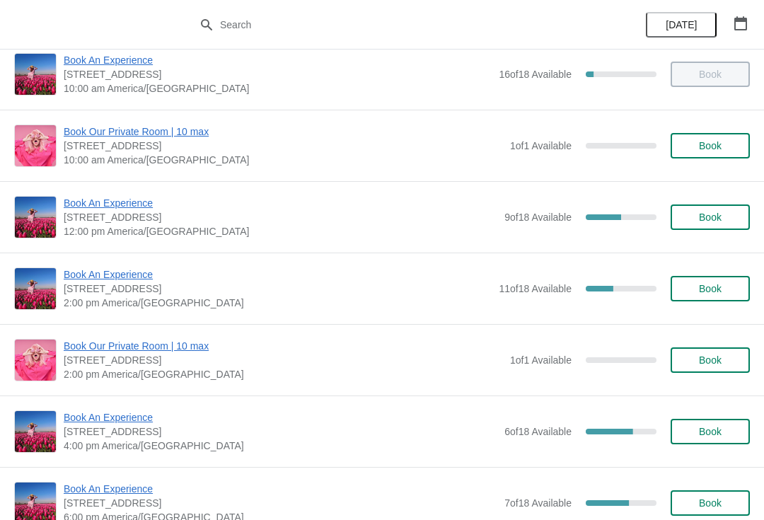
click at [94, 278] on span "Book An Experience" at bounding box center [278, 274] width 428 height 14
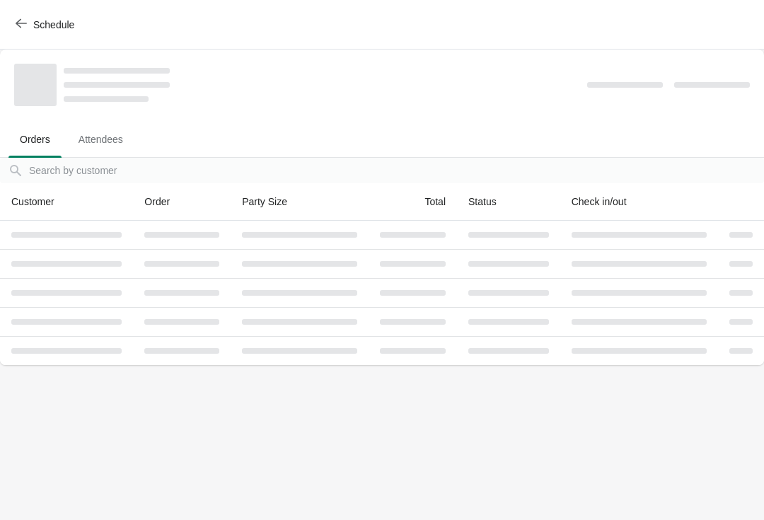
scroll to position [0, 0]
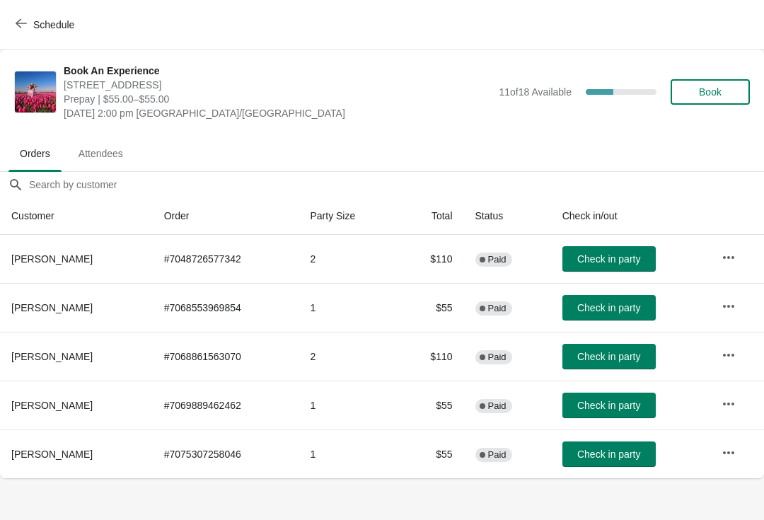
click at [4, 18] on div "Schedule" at bounding box center [382, 25] width 764 height 50
click at [25, 30] on span "button" at bounding box center [21, 24] width 11 height 13
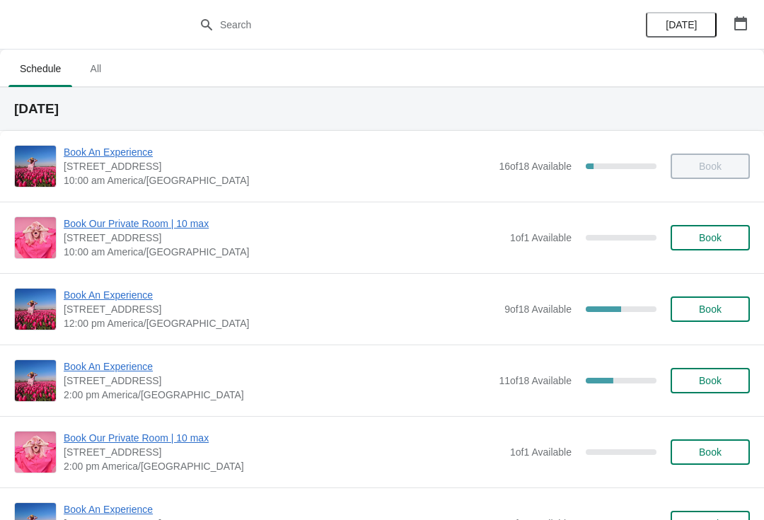
scroll to position [11, 0]
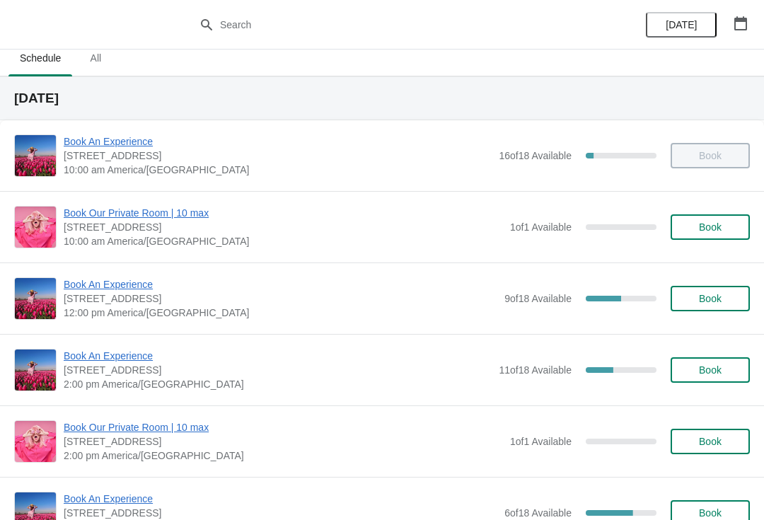
click at [81, 290] on span "Book An Experience" at bounding box center [281, 284] width 434 height 14
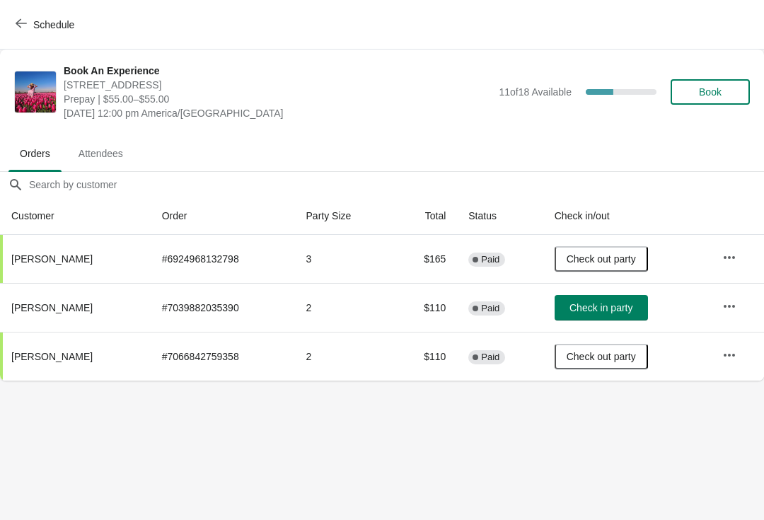
scroll to position [0, 0]
click at [1, 14] on div "Schedule" at bounding box center [382, 25] width 764 height 50
click at [26, 27] on icon "button" at bounding box center [21, 23] width 11 height 11
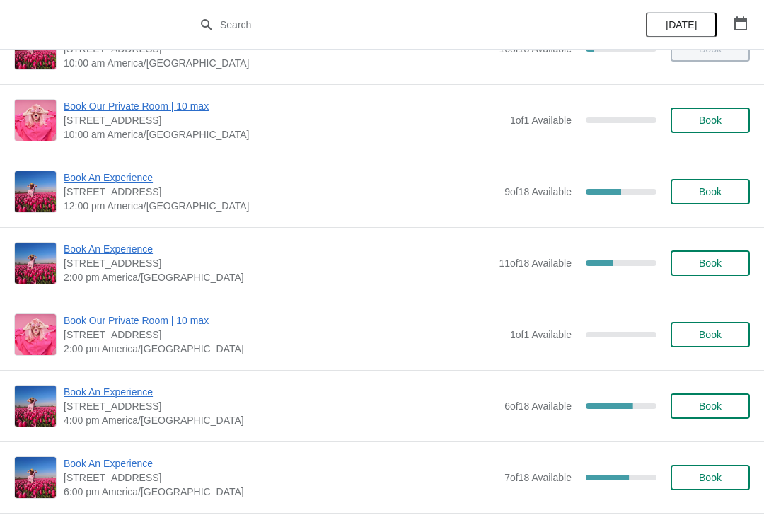
scroll to position [124, 0]
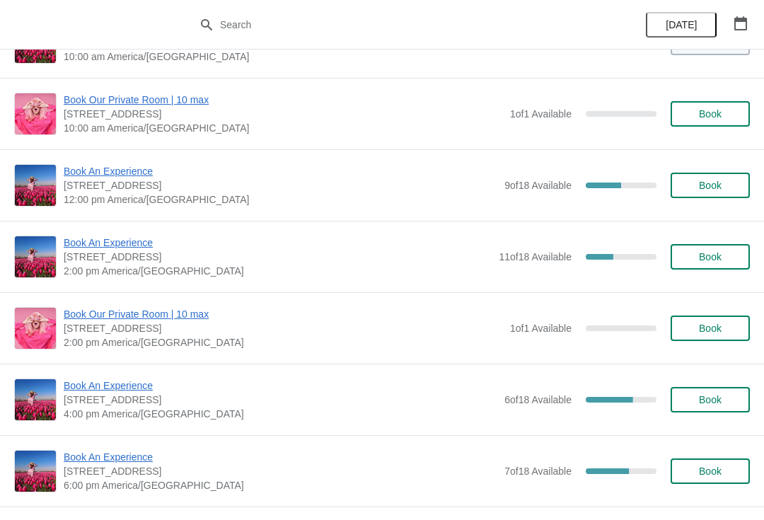
click at [69, 383] on span "Book An Experience" at bounding box center [281, 385] width 434 height 14
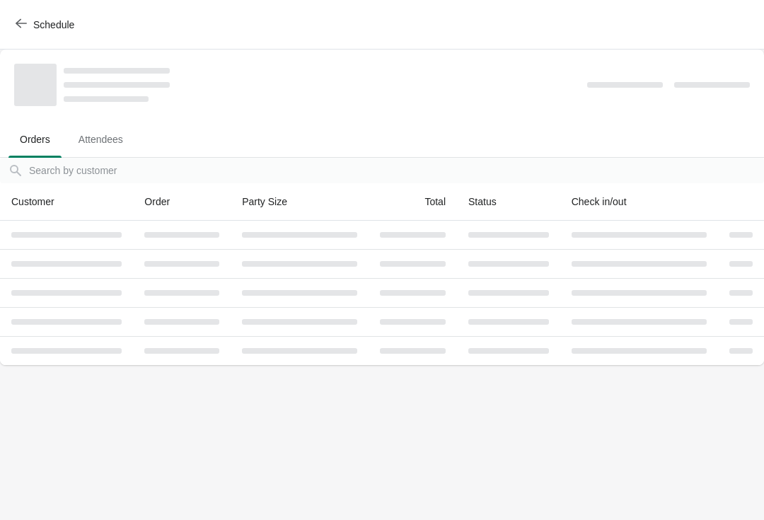
scroll to position [0, 0]
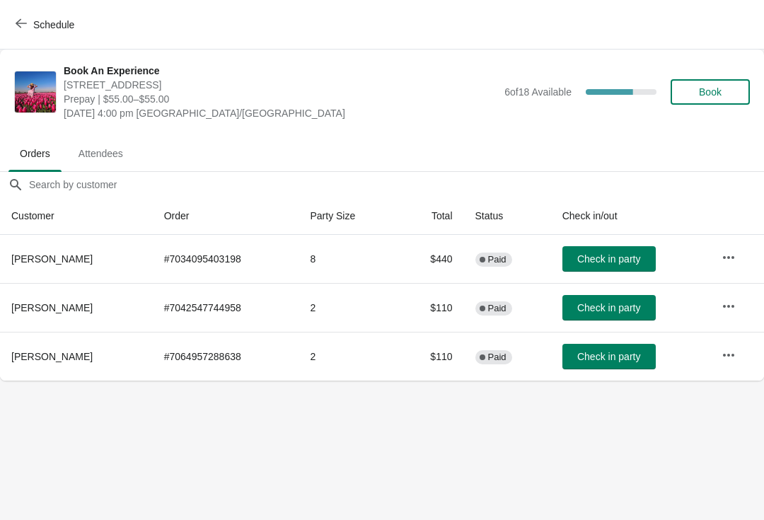
click at [38, 33] on button "Schedule" at bounding box center [46, 24] width 79 height 25
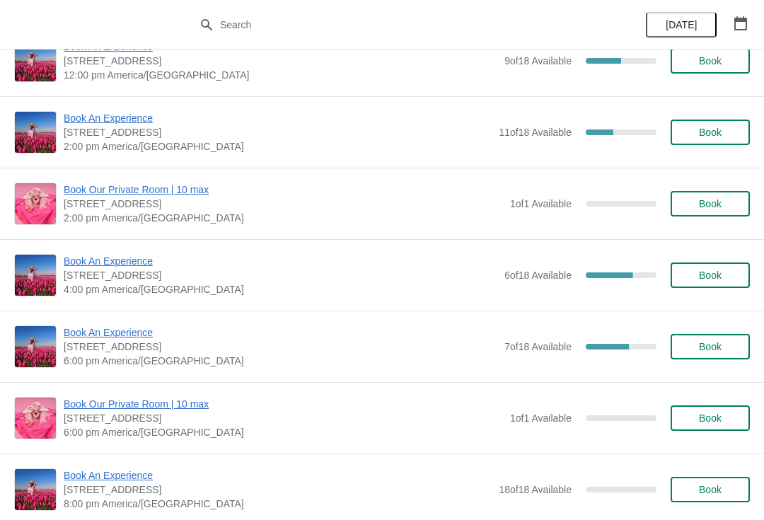
scroll to position [366, 0]
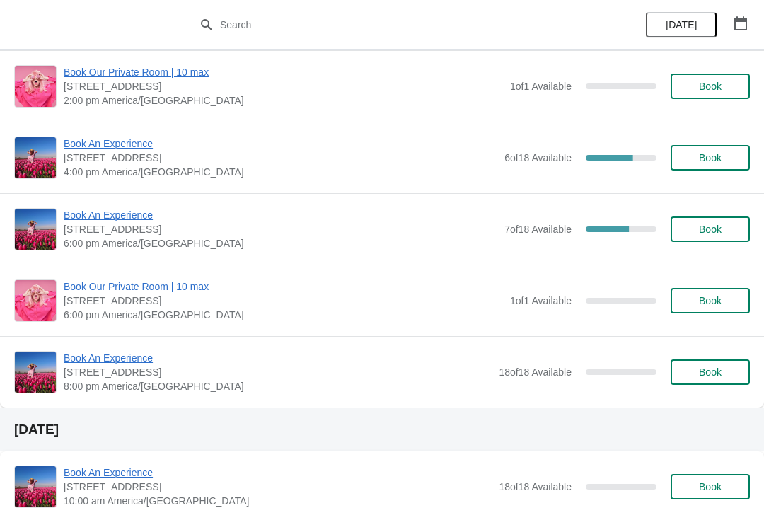
click at [76, 221] on span "Book An Experience" at bounding box center [281, 215] width 434 height 14
